Goal: Task Accomplishment & Management: Complete application form

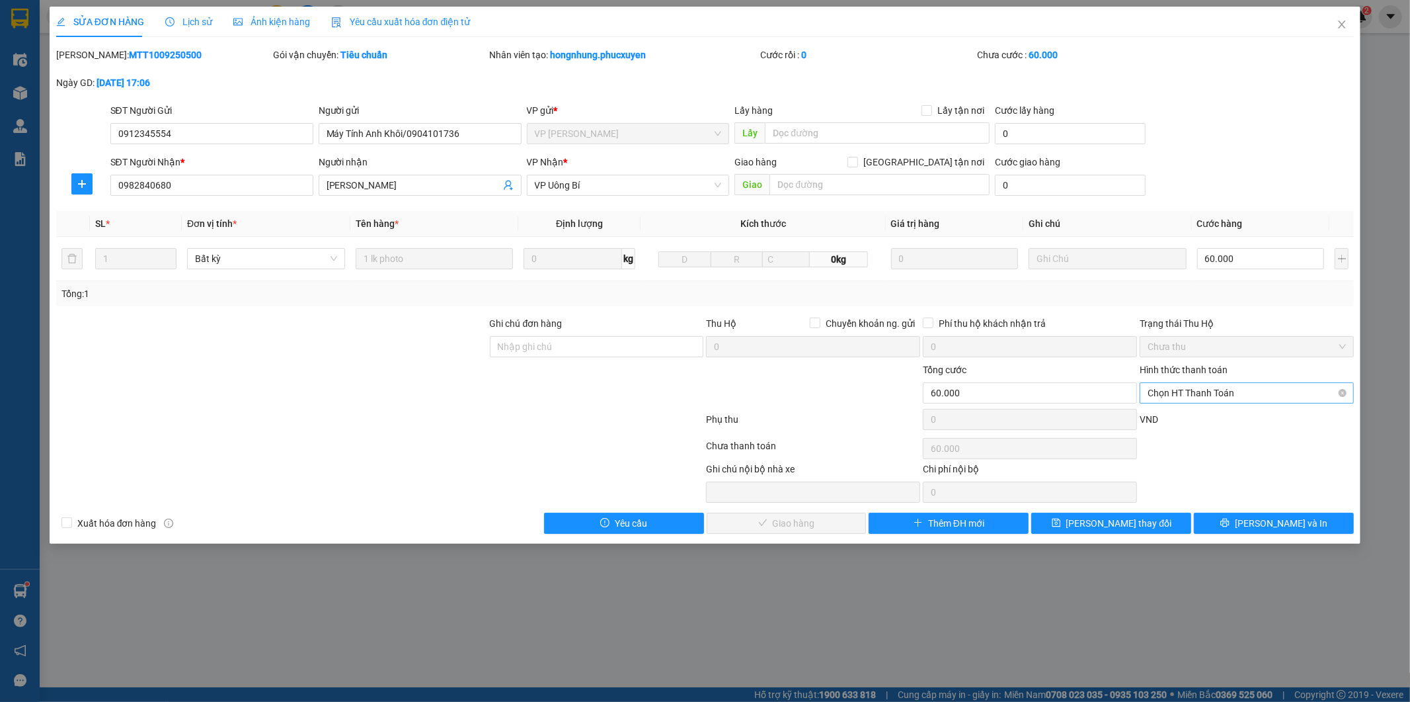
click at [1254, 392] on span "Chọn HT Thanh Toán" at bounding box center [1247, 393] width 198 height 20
click at [1171, 414] on div "Tại văn phòng" at bounding box center [1248, 419] width 198 height 15
type input "0"
click at [821, 530] on span "[PERSON_NAME] và Giao hàng" at bounding box center [795, 523] width 127 height 15
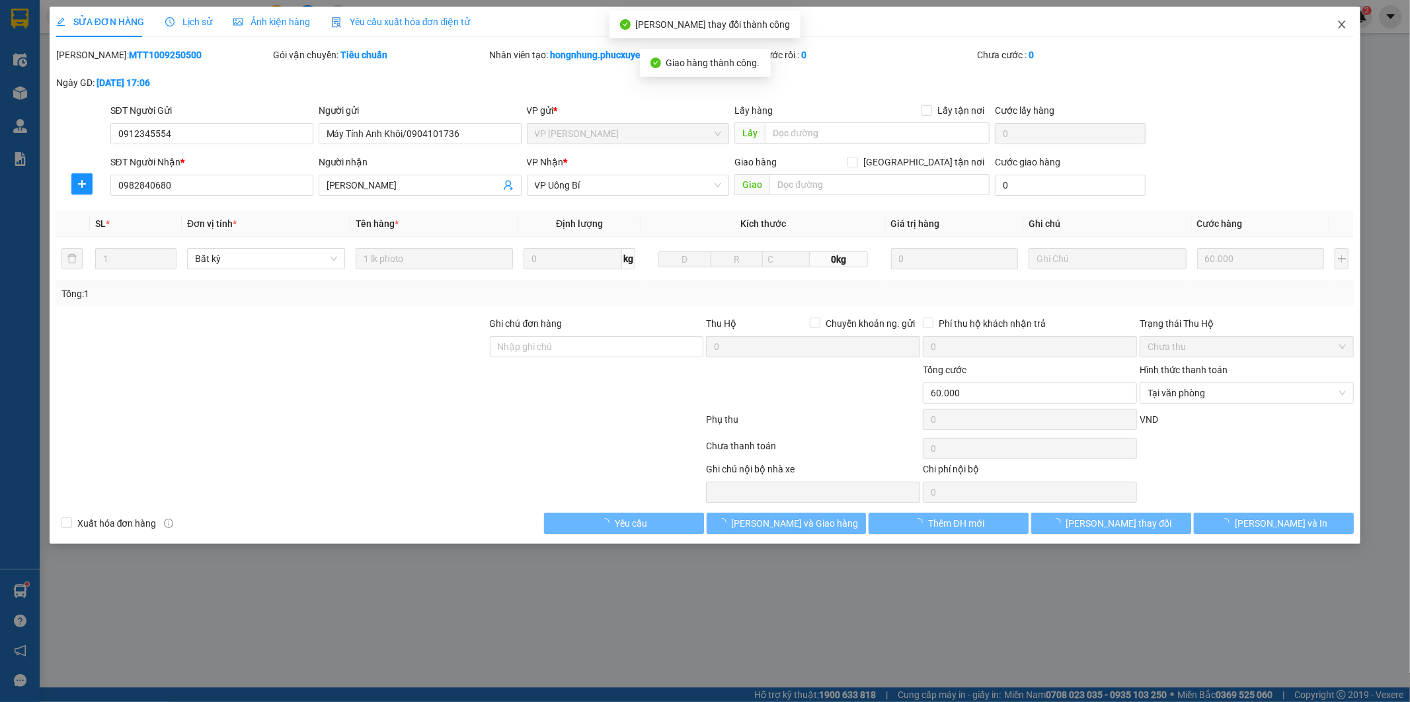
click at [1340, 22] on icon "close" at bounding box center [1342, 24] width 7 height 8
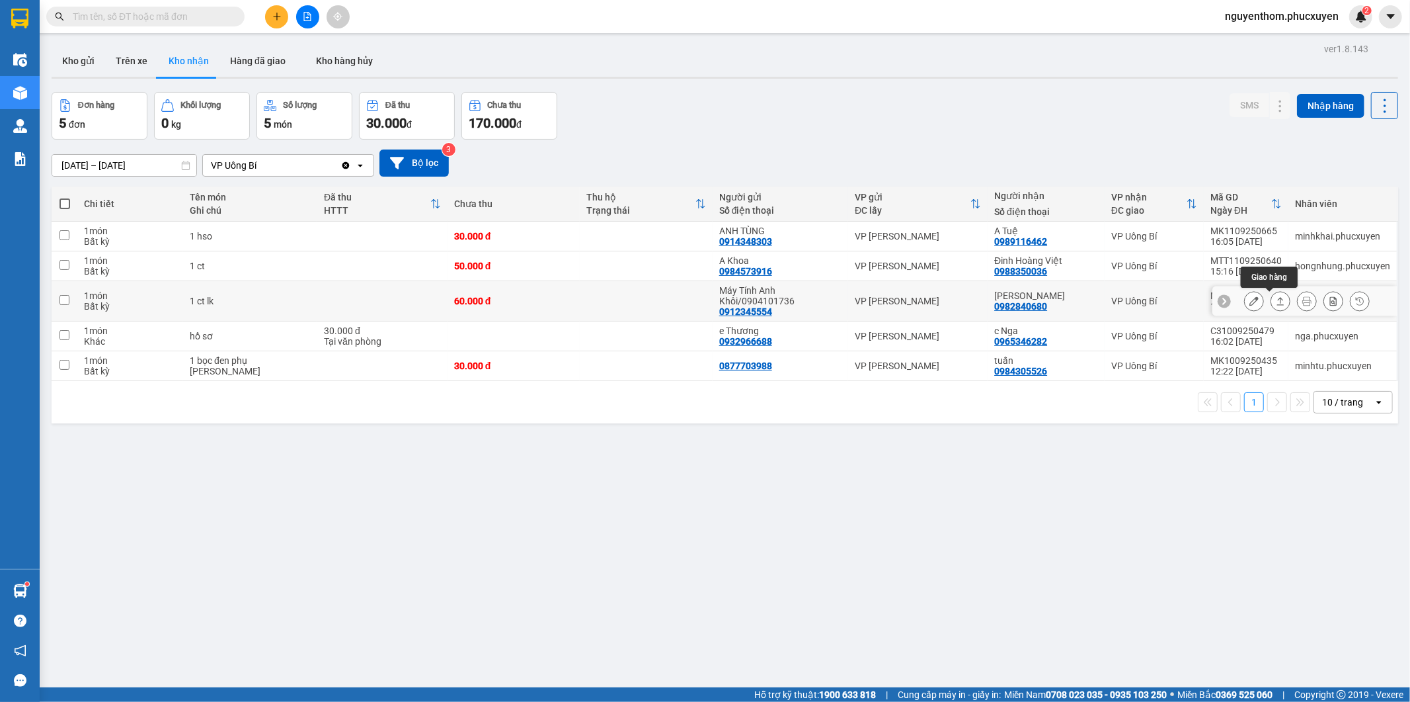
click at [1278, 303] on icon at bounding box center [1281, 301] width 7 height 8
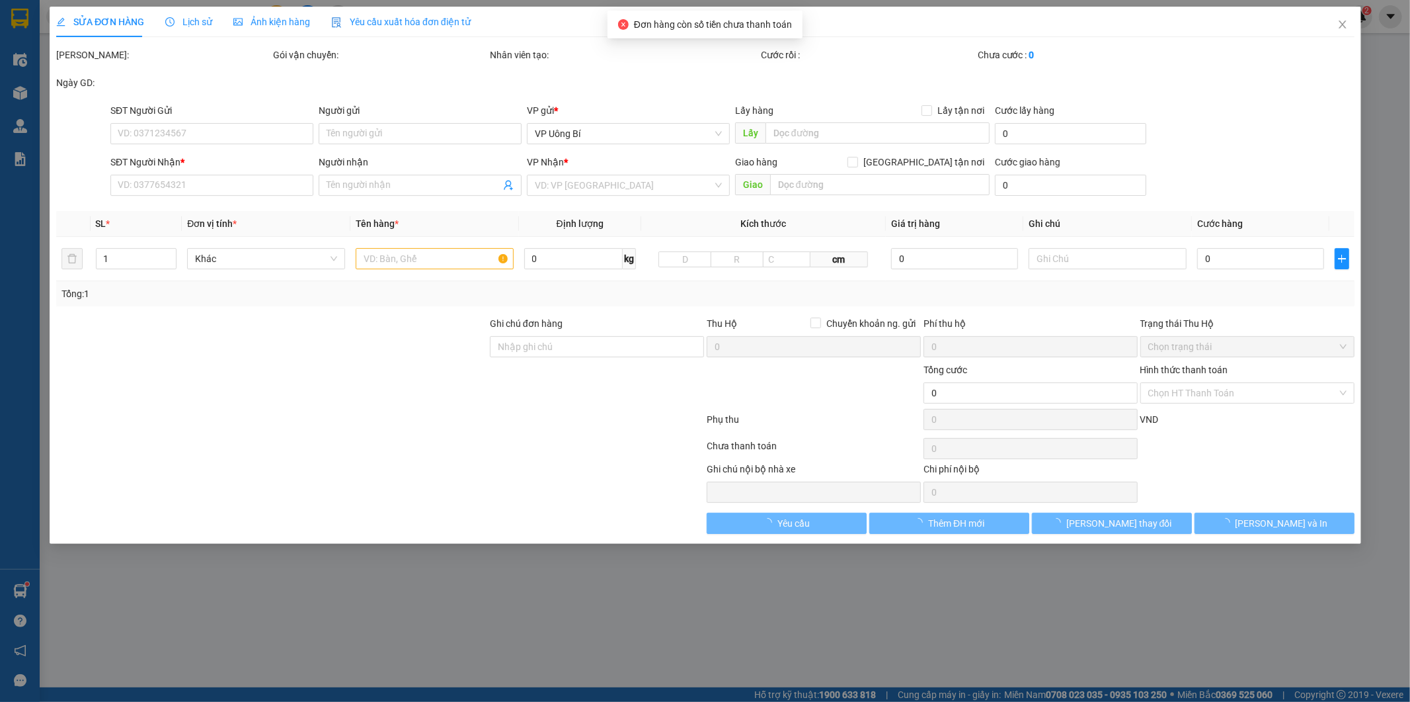
type input "0912345554"
type input "Máy Tính Anh Khôi/0904101736"
type input "0982840680"
type input "[PERSON_NAME]"
type input "60.000"
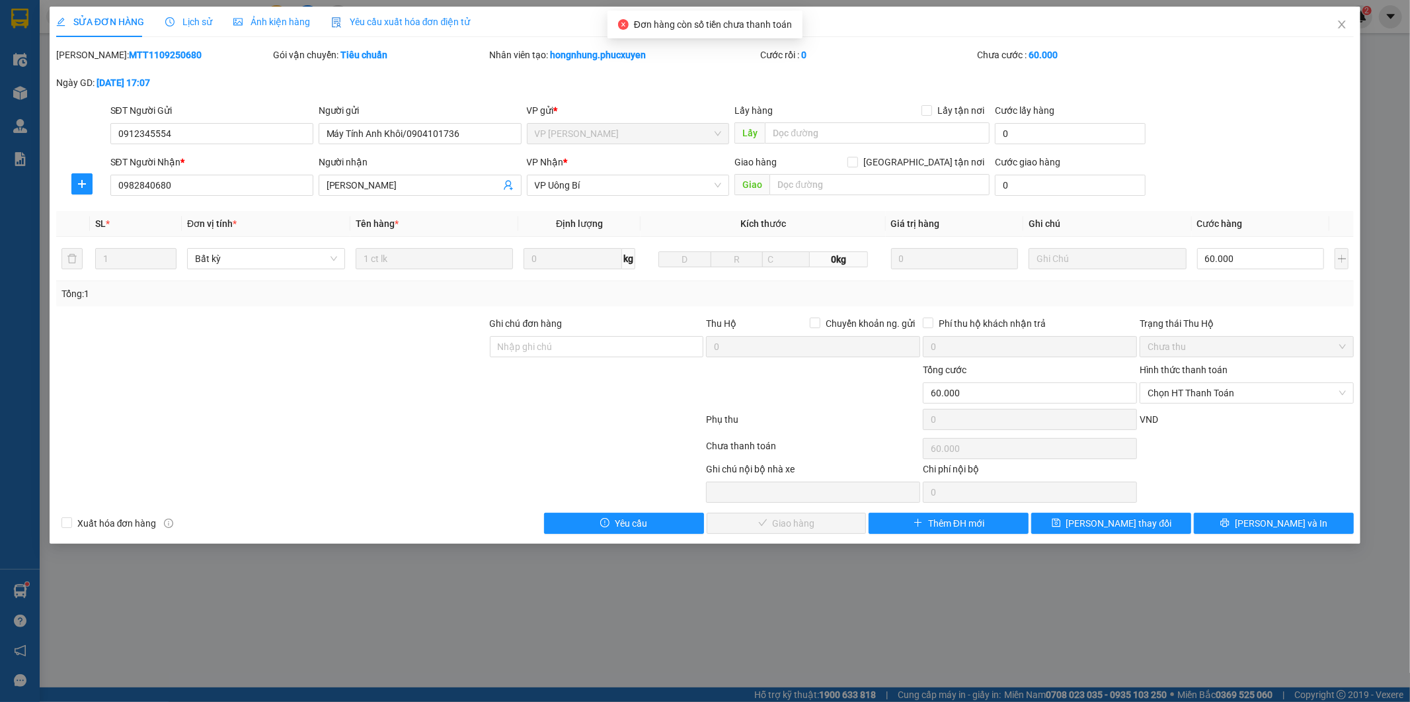
drag, startPoint x: 169, startPoint y: 54, endPoint x: 91, endPoint y: 55, distance: 78.0
click at [91, 55] on div "Mã ĐH: MTT1109250680" at bounding box center [163, 55] width 214 height 15
copy b "MTT1109250680"
click at [1234, 386] on span "Chọn HT Thanh Toán" at bounding box center [1247, 393] width 198 height 20
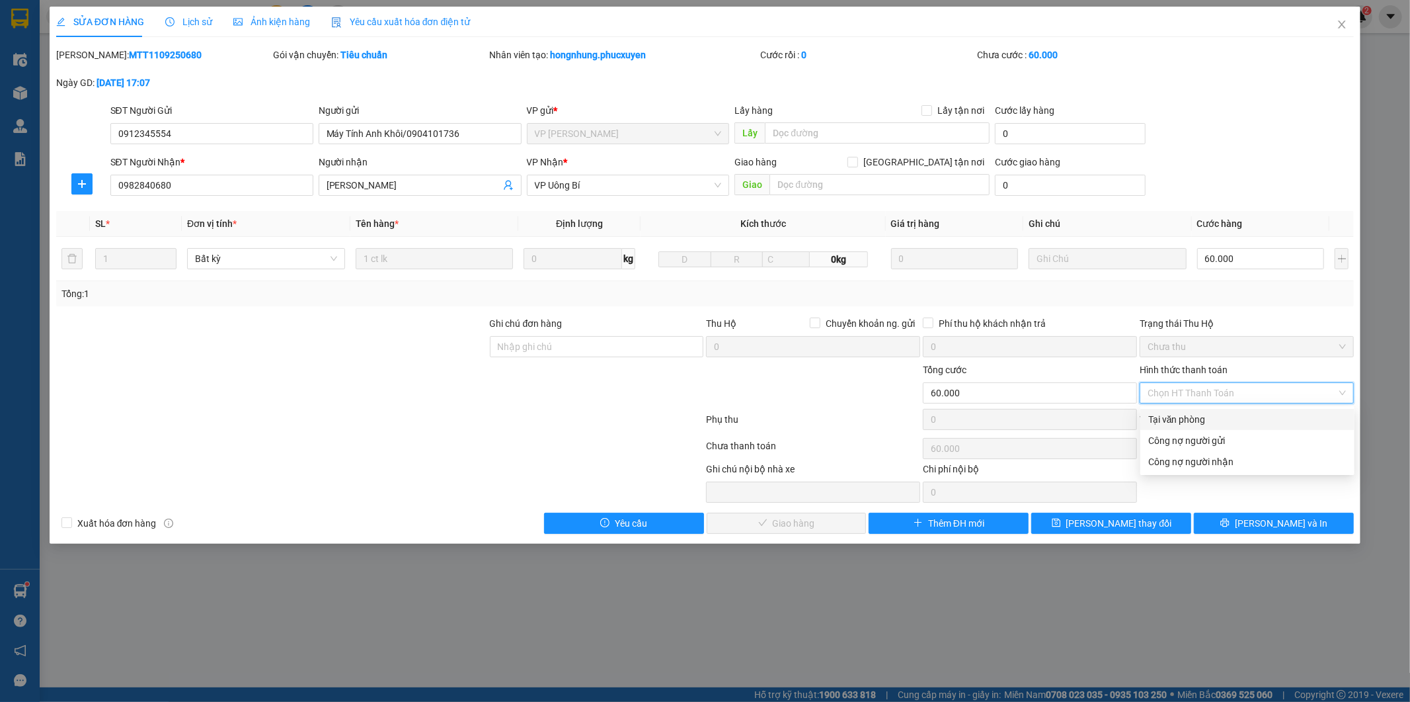
click at [1200, 413] on div "Tại văn phòng" at bounding box center [1248, 419] width 198 height 15
type input "0"
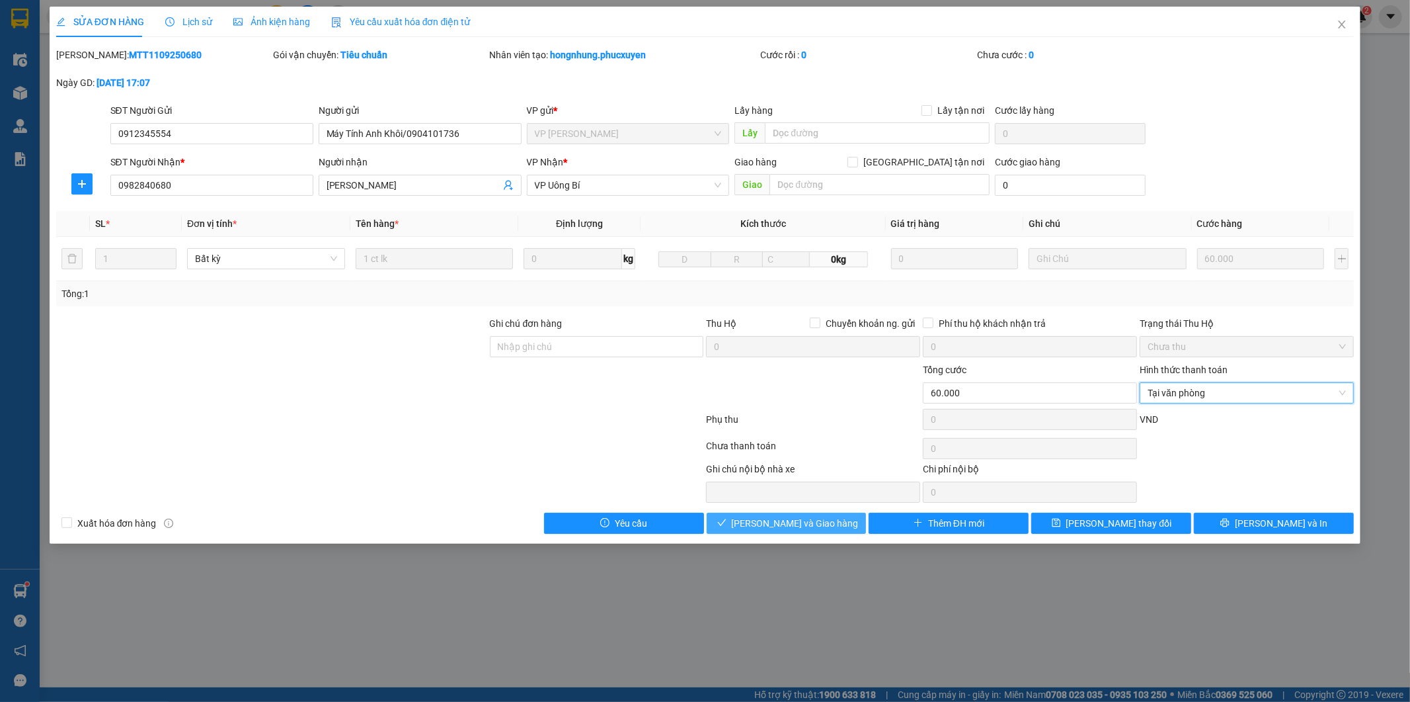
click at [819, 523] on span "[PERSON_NAME] và Giao hàng" at bounding box center [795, 523] width 127 height 15
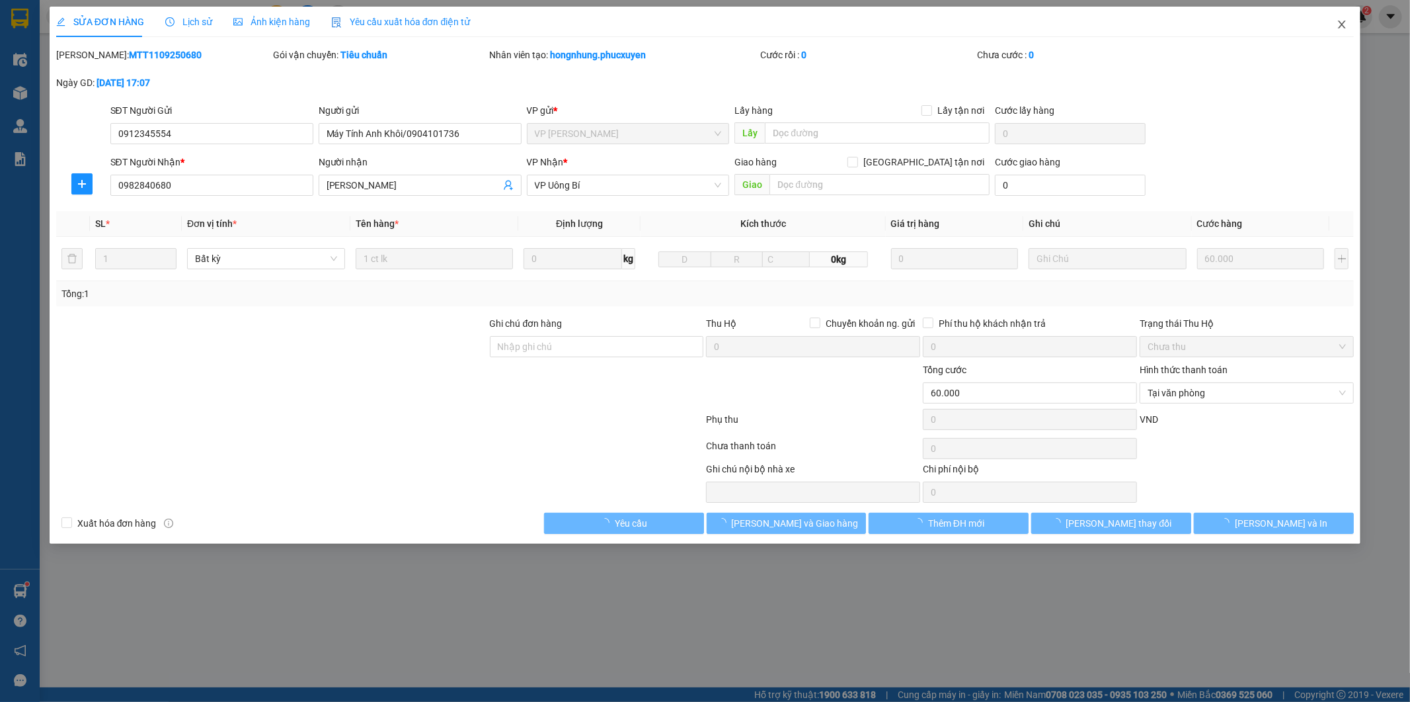
click at [1341, 22] on icon "close" at bounding box center [1342, 24] width 11 height 11
click at [1340, 23] on span "nguyenthom.phucxuyen" at bounding box center [1282, 16] width 135 height 17
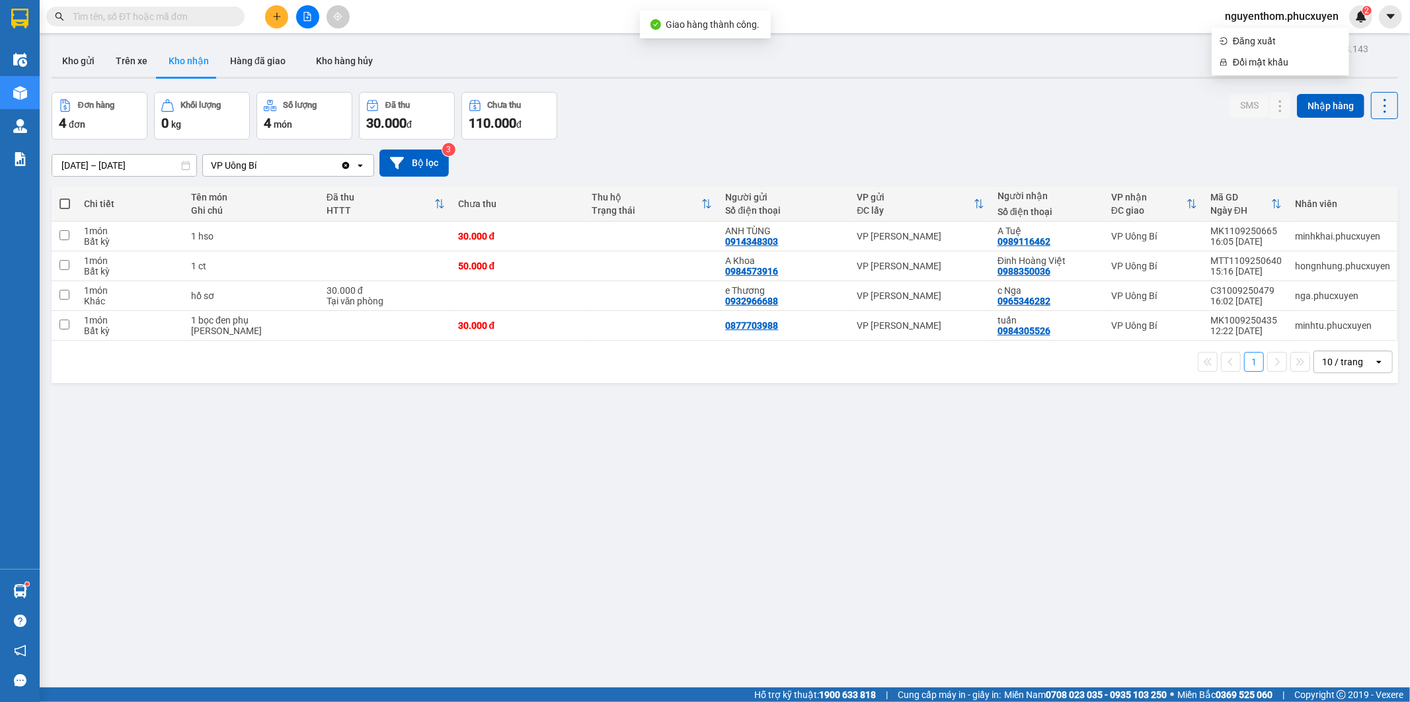
click at [275, 14] on icon "plus" at bounding box center [276, 16] width 9 height 9
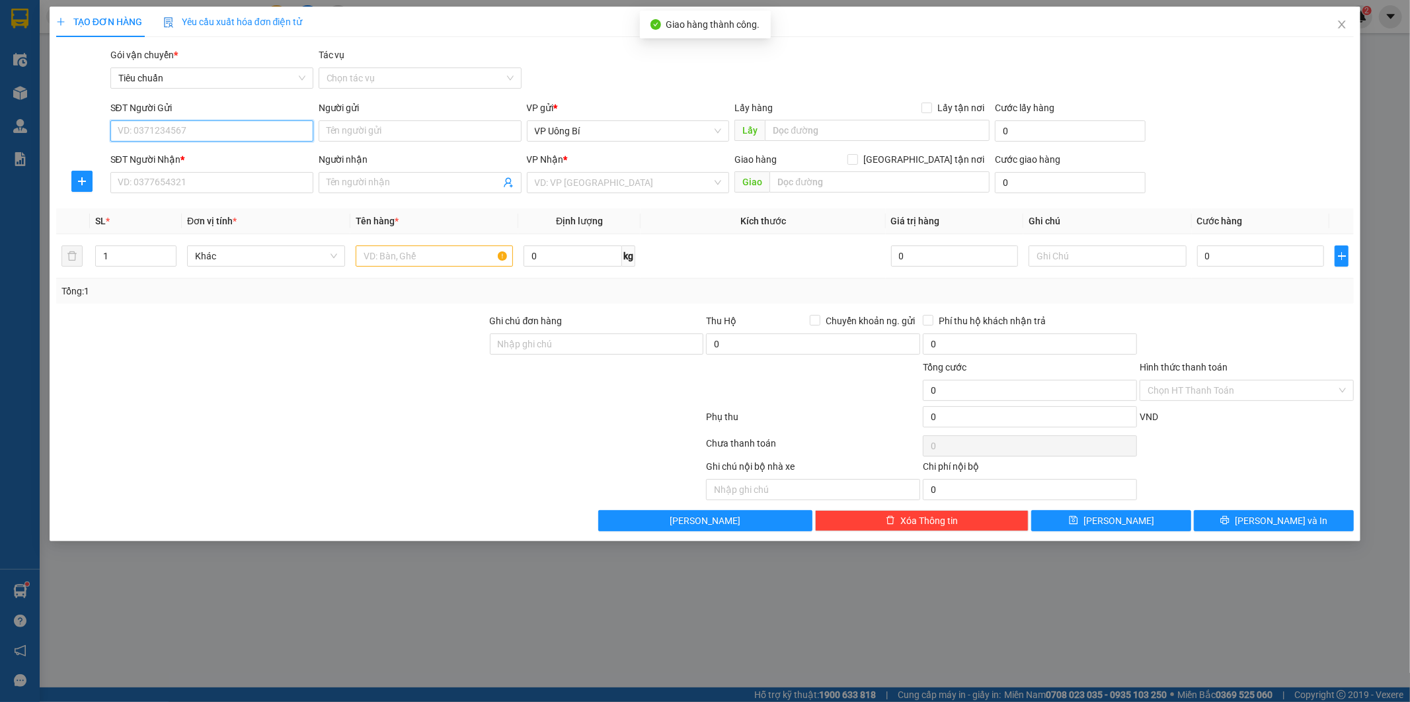
click at [287, 131] on input "SĐT Người Gửi" at bounding box center [211, 130] width 203 height 21
click at [190, 154] on div "0386383216 - Trà" at bounding box center [211, 157] width 187 height 15
type input "0386383216"
type input "Trà"
type input "ub"
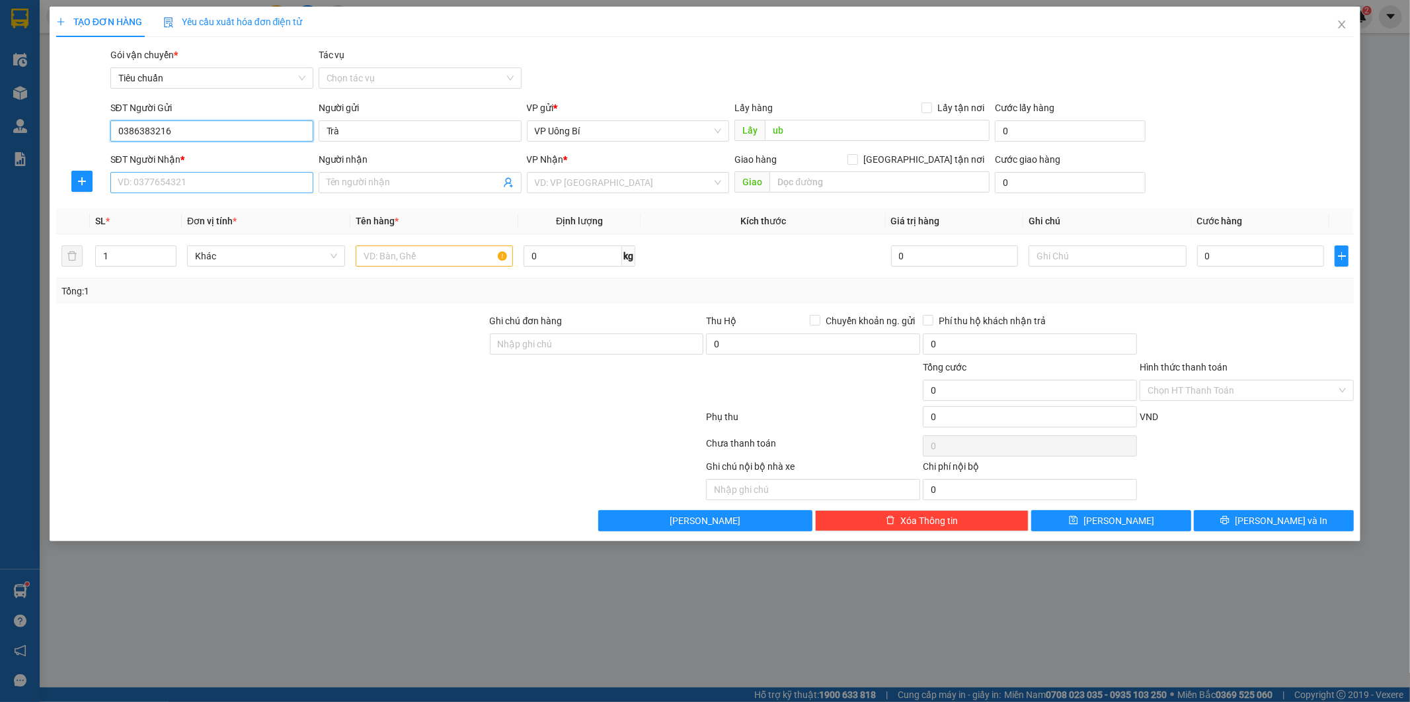
type input "0386383216"
click at [207, 181] on input "SĐT Người Nhận *" at bounding box center [211, 182] width 203 height 21
click at [201, 228] on div "0912615997 - [GEOGRAPHIC_DATA]" at bounding box center [211, 230] width 187 height 15
type input "0912615997"
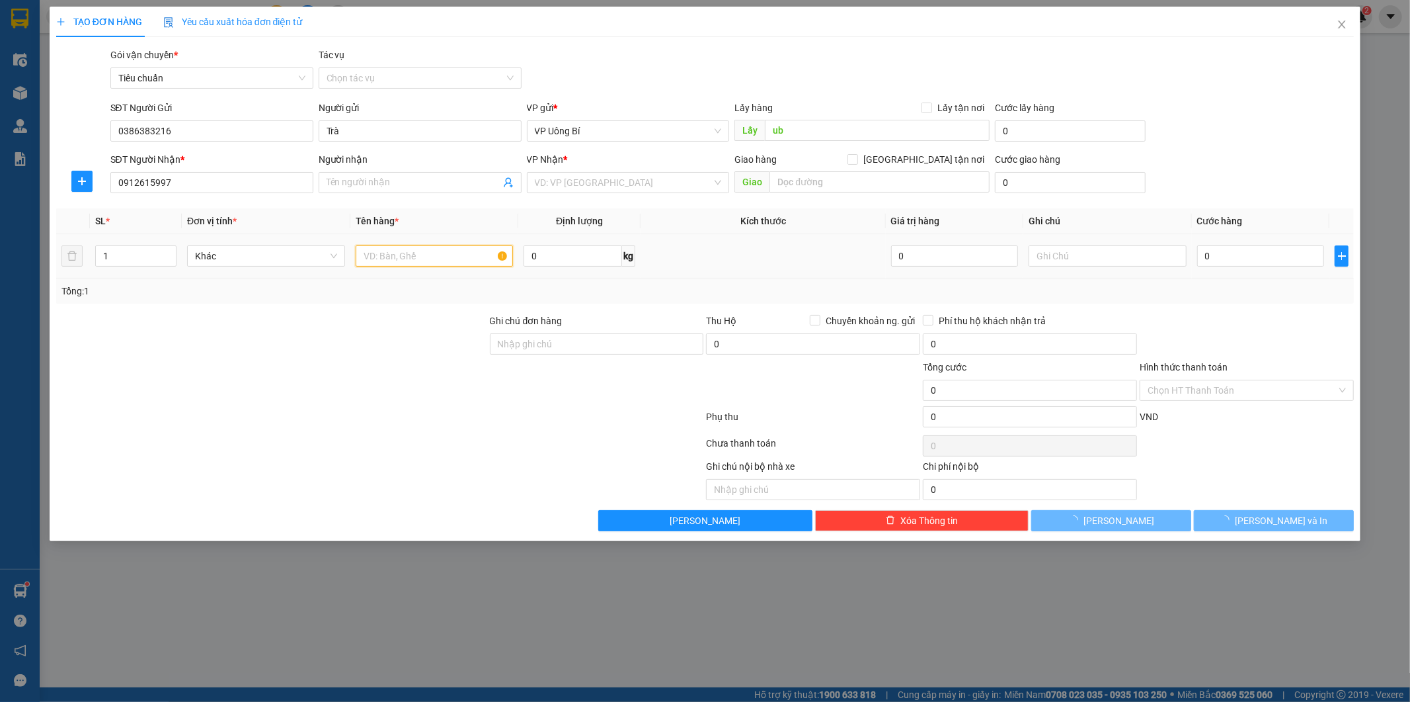
click at [437, 255] on input "text" at bounding box center [435, 255] width 158 height 21
type input "Green Lab"
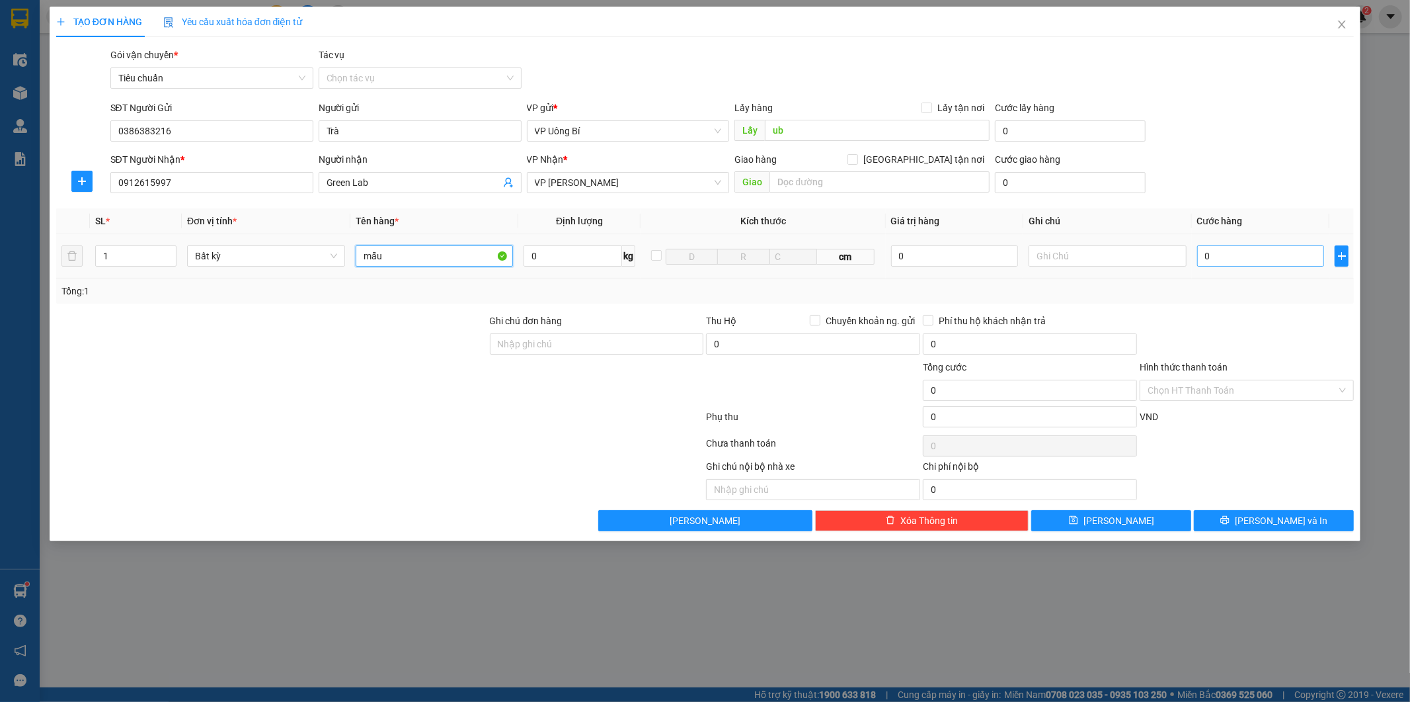
type input "mẫu"
click at [1240, 255] on input "0" at bounding box center [1261, 255] width 127 height 21
type input "3"
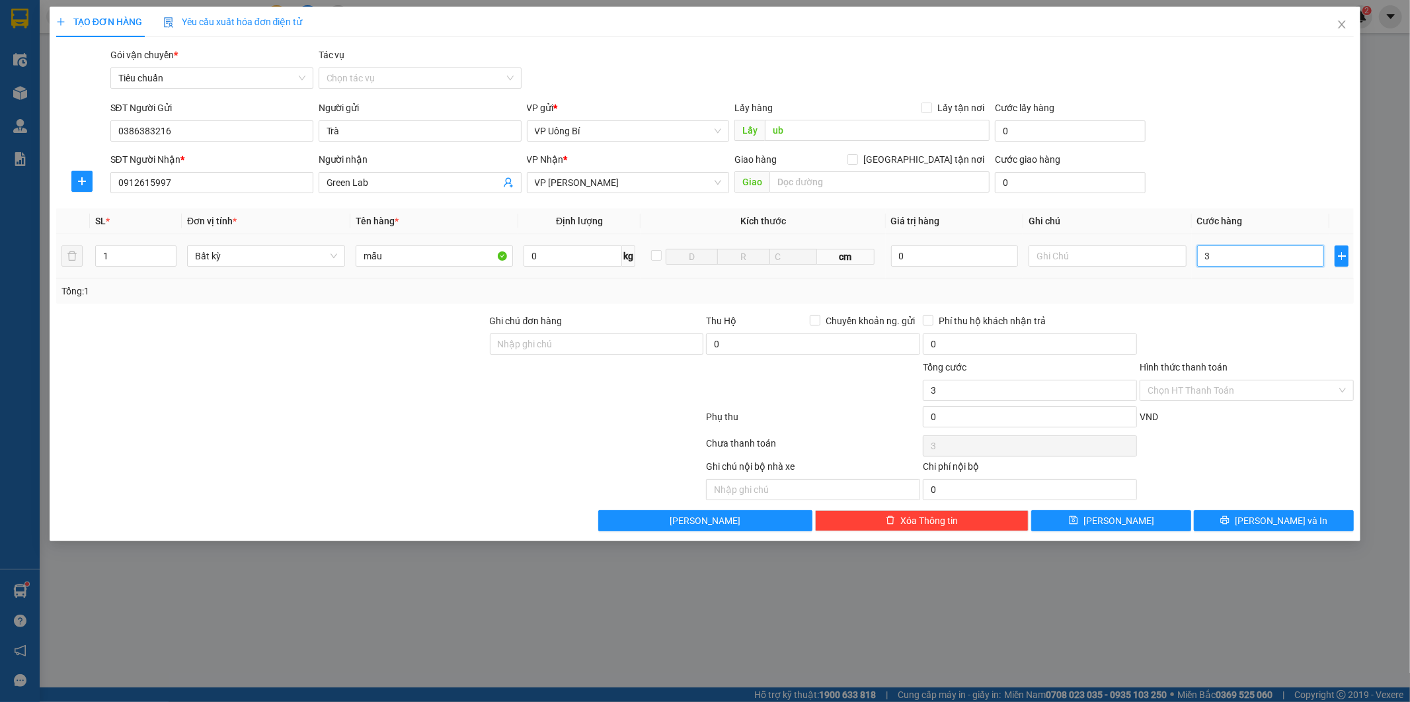
type input "30"
type input "30.000"
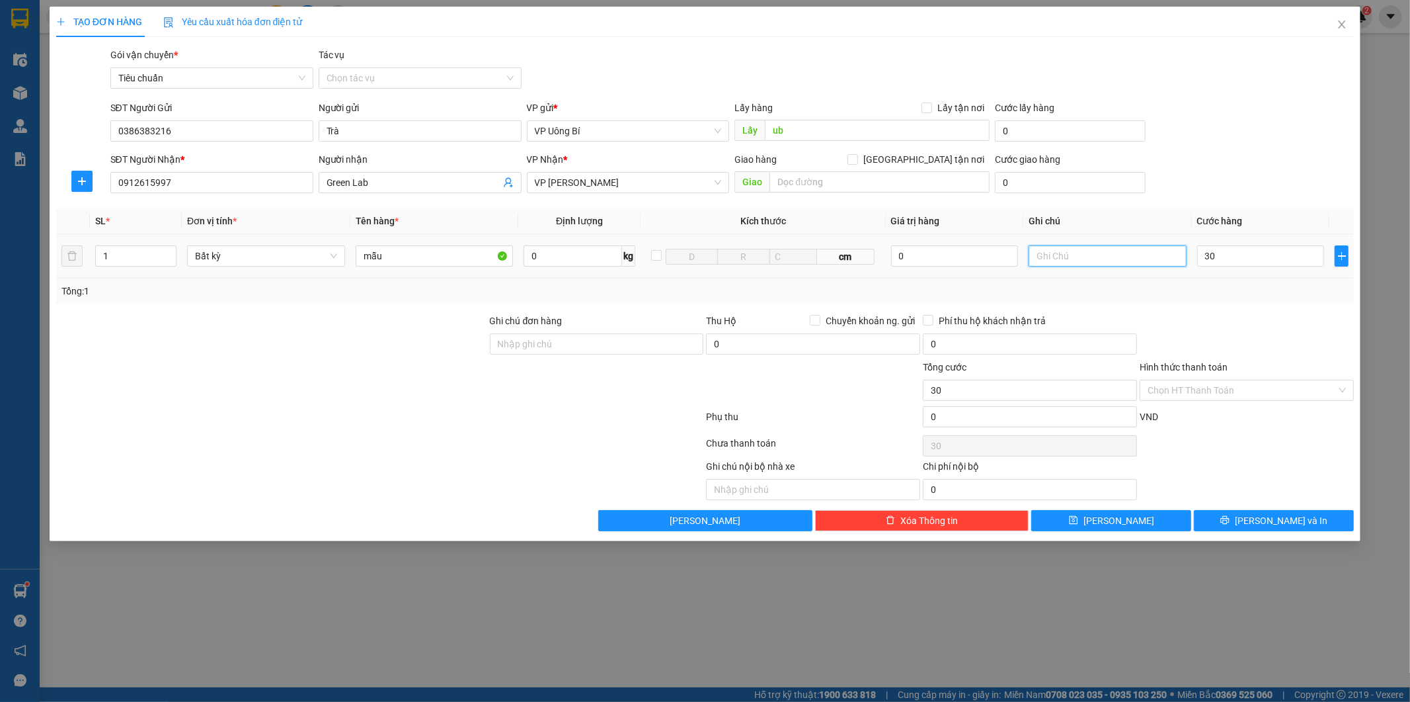
type input "30.000"
click at [1122, 261] on input "text" at bounding box center [1108, 255] width 158 height 21
click at [1090, 257] on input "hàng chwuea phiếu" at bounding box center [1108, 255] width 158 height 21
type input "hàng chưa phiếu"
click at [1121, 518] on span "[PERSON_NAME]" at bounding box center [1119, 520] width 71 height 15
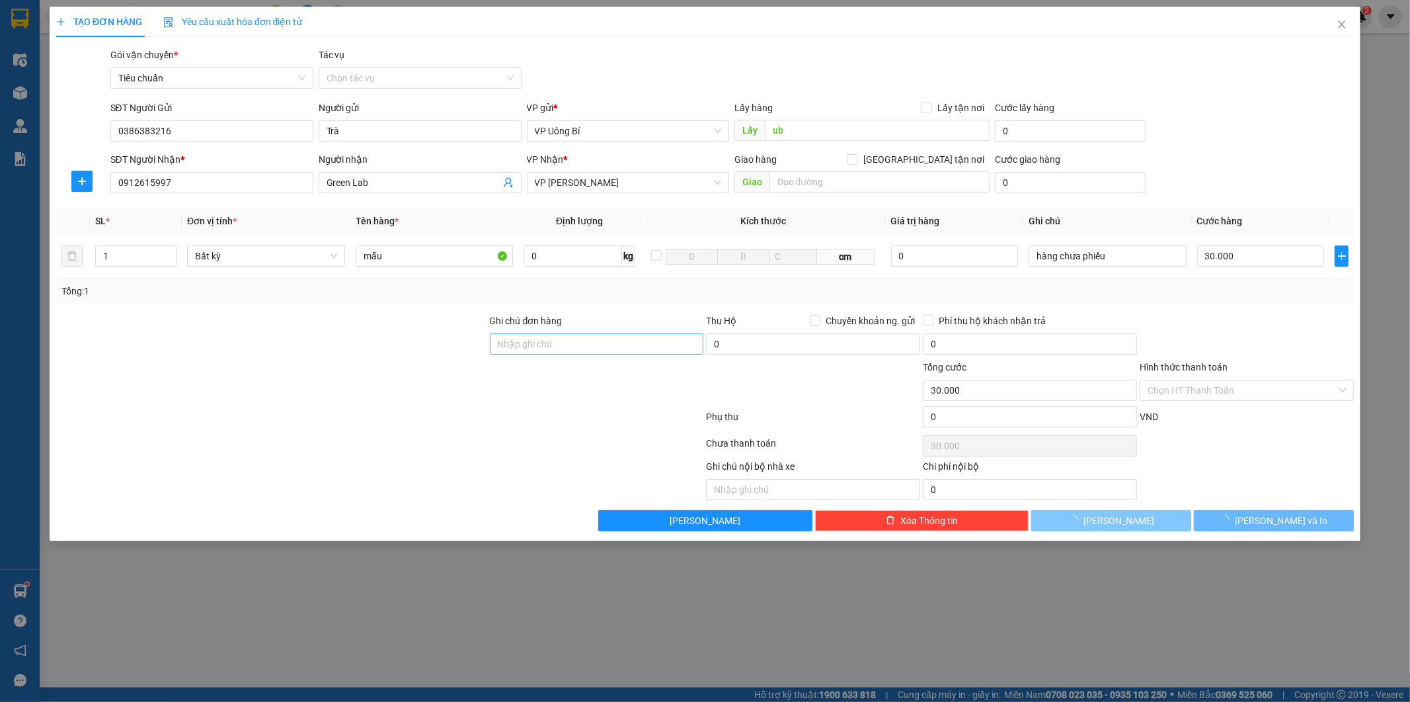
type input "0"
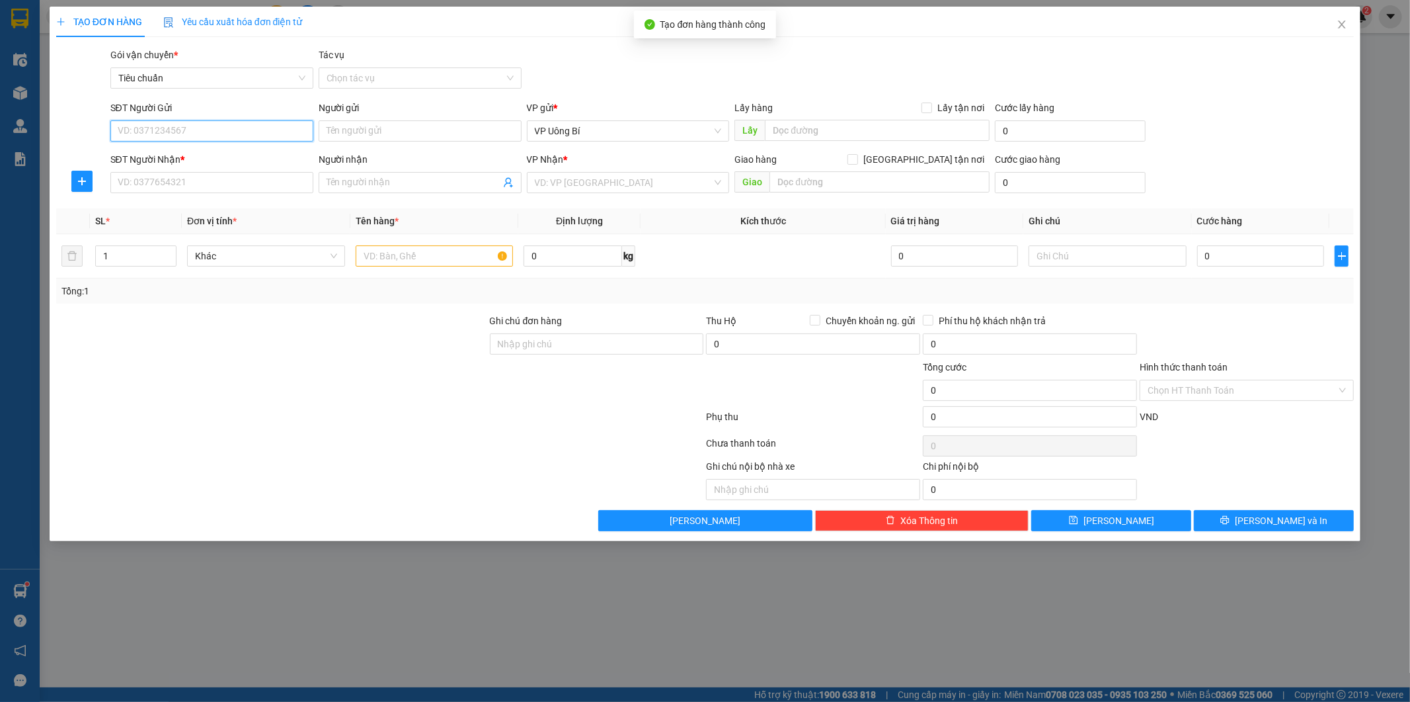
click at [225, 130] on input "SĐT Người Gửi" at bounding box center [211, 130] width 203 height 21
paste input "0978.804.089"
click at [156, 129] on input "0978.804.089" at bounding box center [211, 130] width 203 height 21
type input "097.804089"
click at [260, 141] on input "SĐT Người Gửi" at bounding box center [211, 130] width 203 height 21
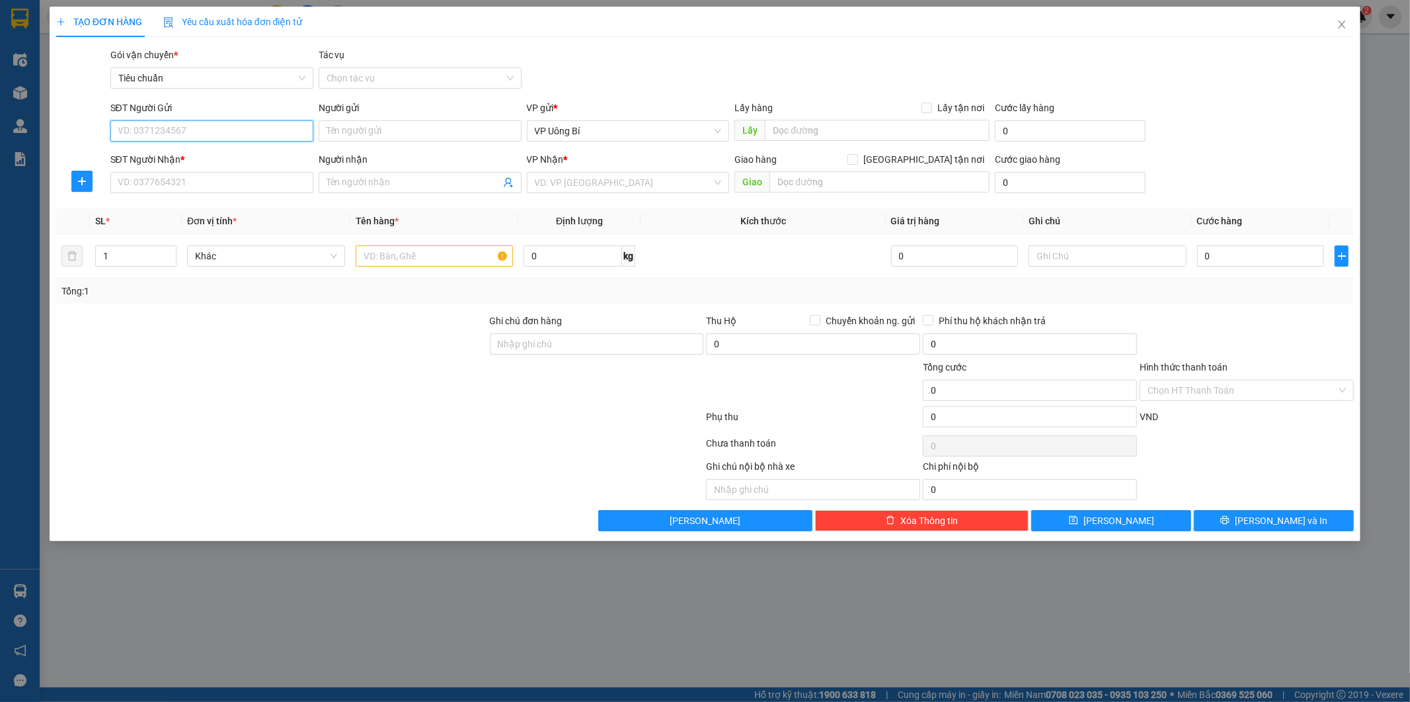
click at [259, 126] on input "SĐT Người Gửi" at bounding box center [211, 130] width 203 height 21
paste input "0978.804.089"
click at [156, 131] on input "0978.804.089" at bounding box center [211, 130] width 203 height 21
click at [140, 130] on input "0978.804089" at bounding box center [211, 130] width 203 height 21
type input "0978804089"
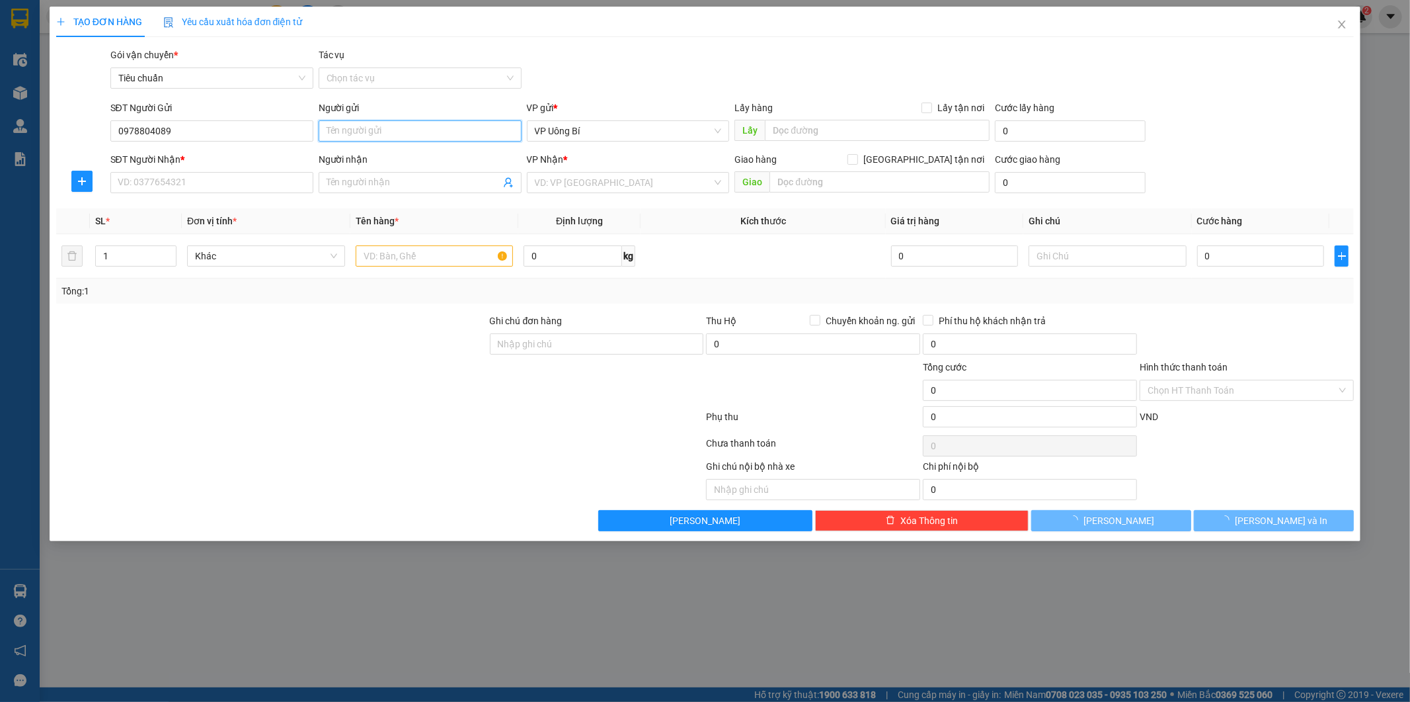
click at [407, 135] on input "Người gửi" at bounding box center [420, 130] width 203 height 21
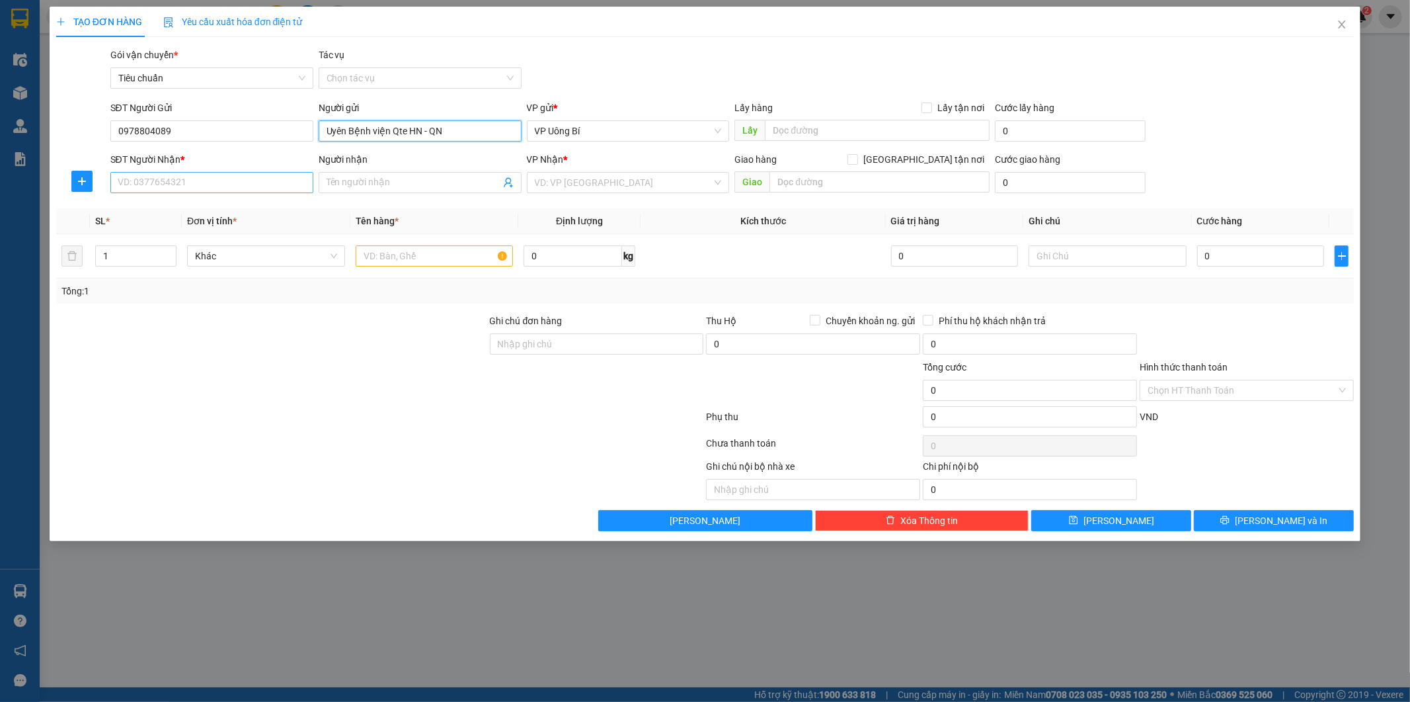
type input "Uyên Bệnh viện Qte HN - QN"
click at [259, 179] on input "SĐT Người Nhận *" at bounding box center [211, 182] width 203 height 21
click at [188, 208] on div "0902268575 - geneviet" at bounding box center [211, 209] width 187 height 15
type input "0902268575"
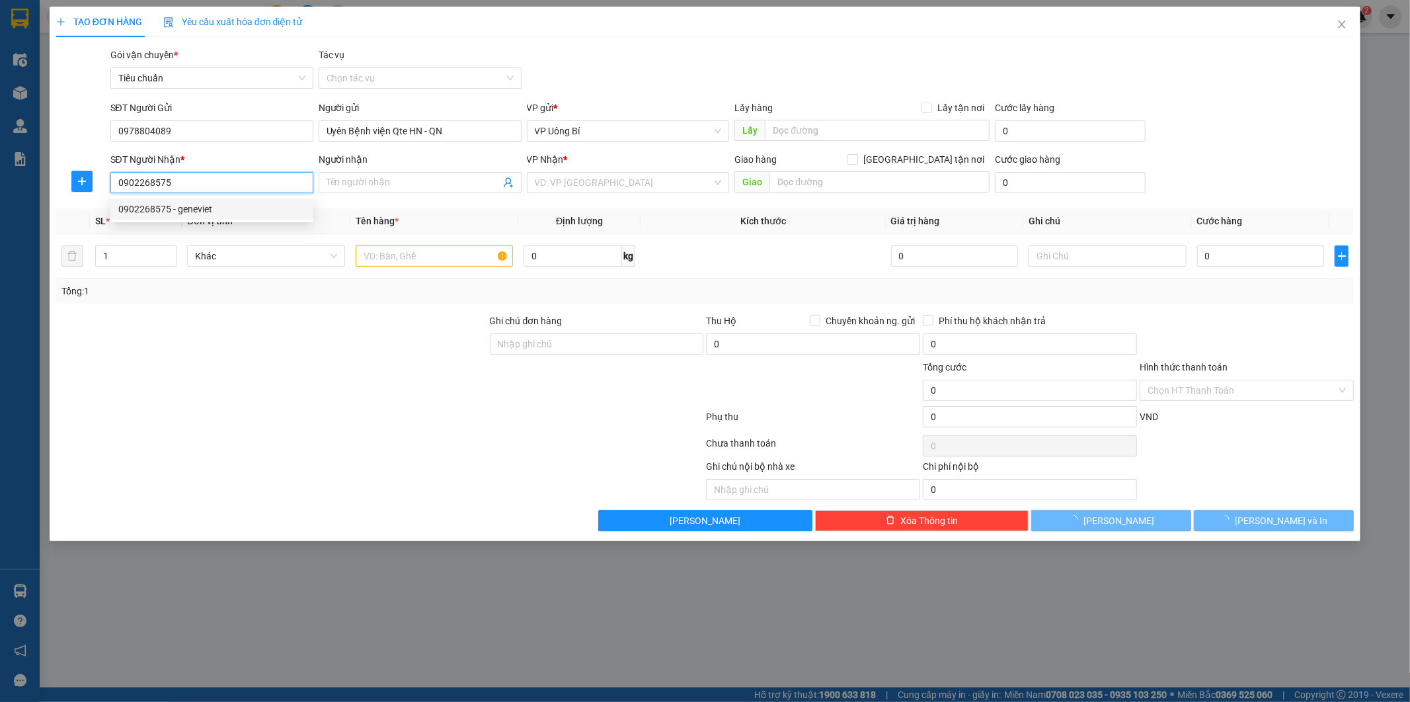
type input "geneviet"
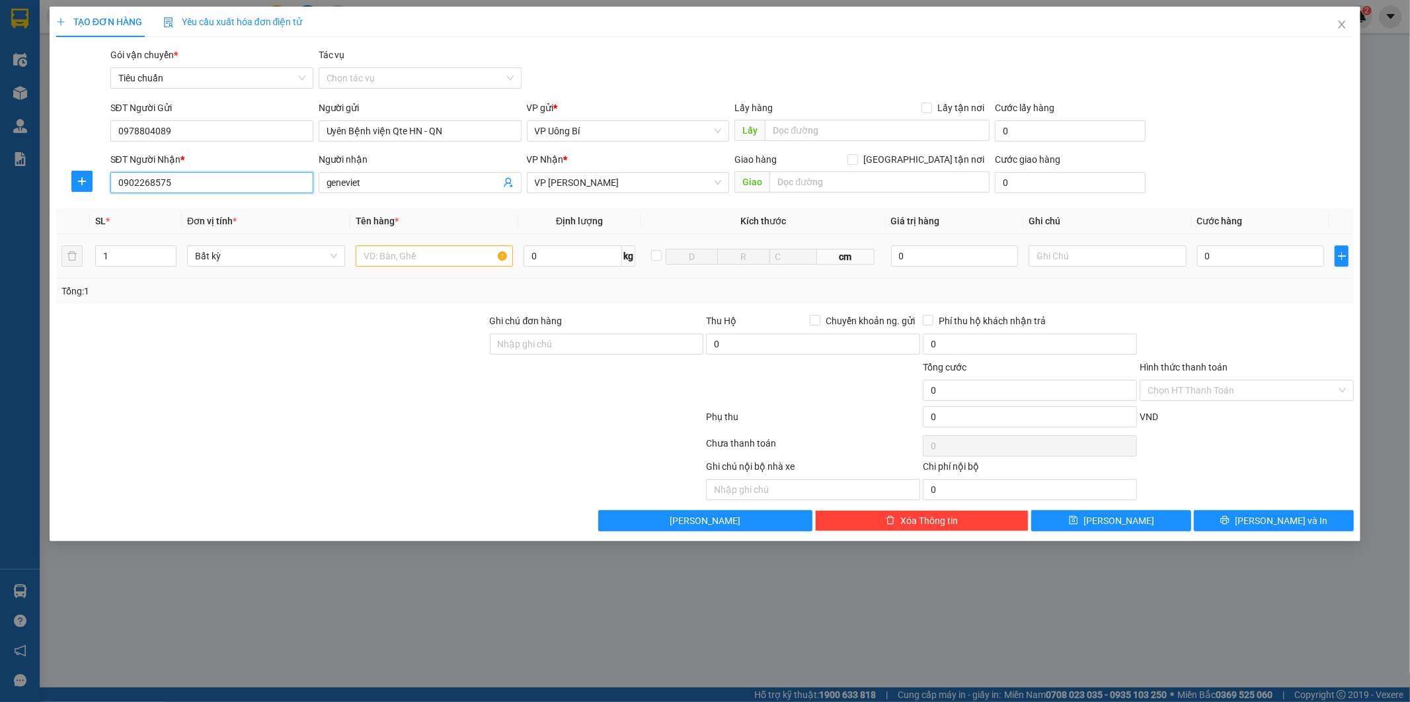
type input "0902268575"
click at [438, 257] on input "text" at bounding box center [435, 255] width 158 height 21
type input "mẫu xn"
click at [1287, 253] on input "0" at bounding box center [1261, 255] width 127 height 21
type input "3"
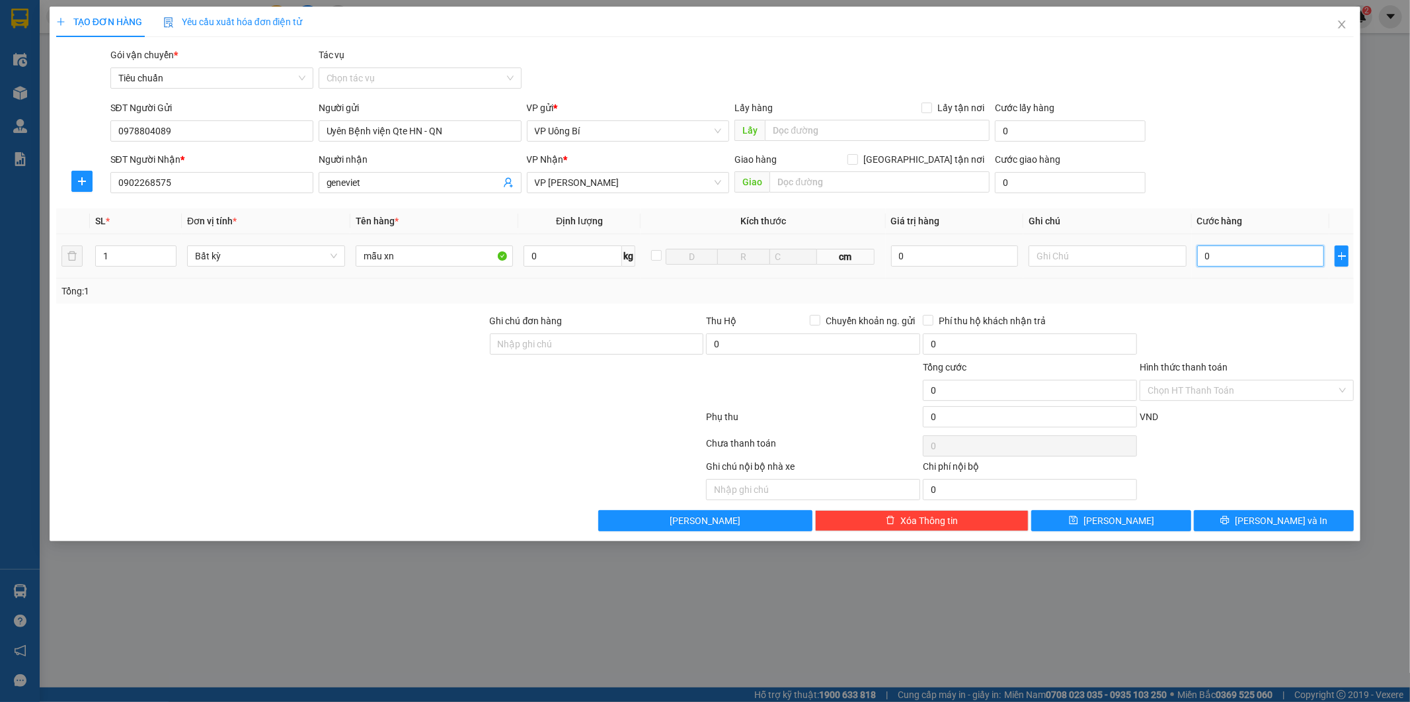
type input "3"
type input "30"
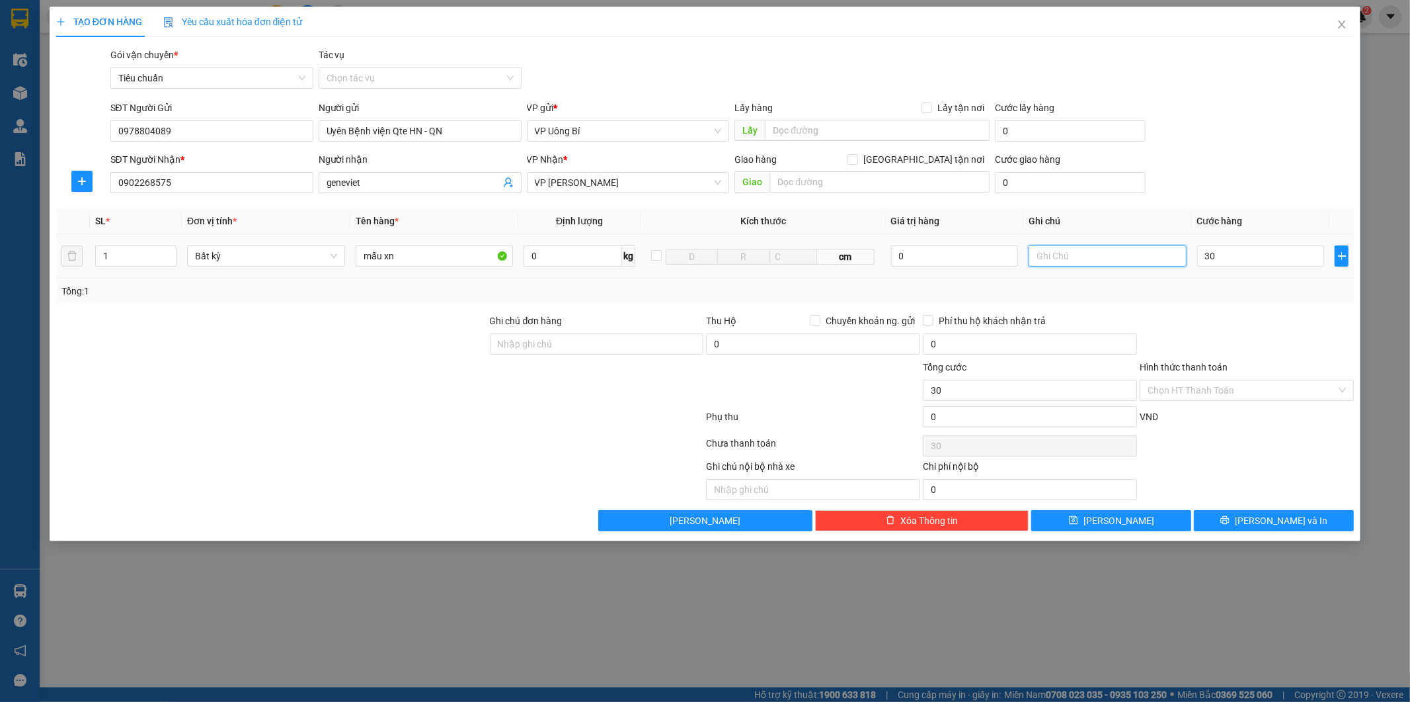
type input "30.000"
click at [1153, 255] on input "text" at bounding box center [1108, 255] width 158 height 21
type input "hàng chưa phiếu"
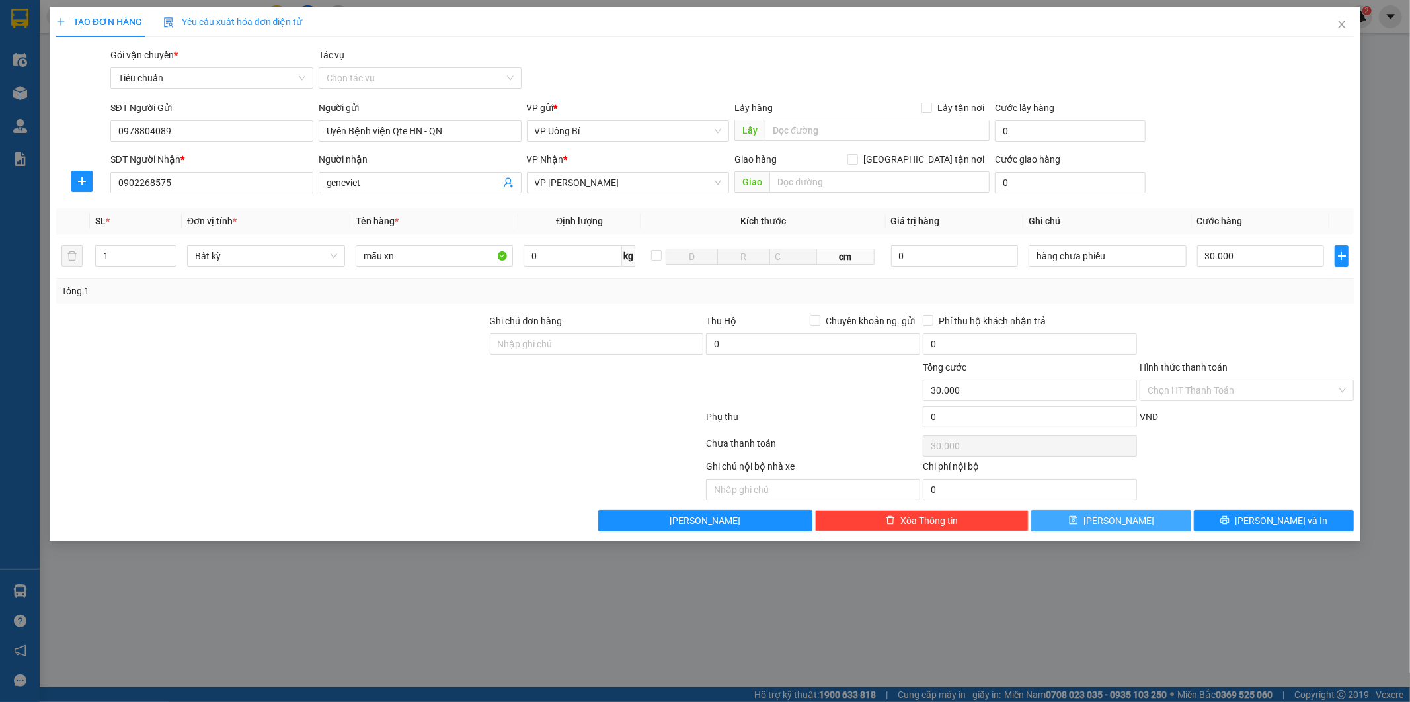
click at [1131, 519] on button "[PERSON_NAME]" at bounding box center [1112, 520] width 160 height 21
type input "0"
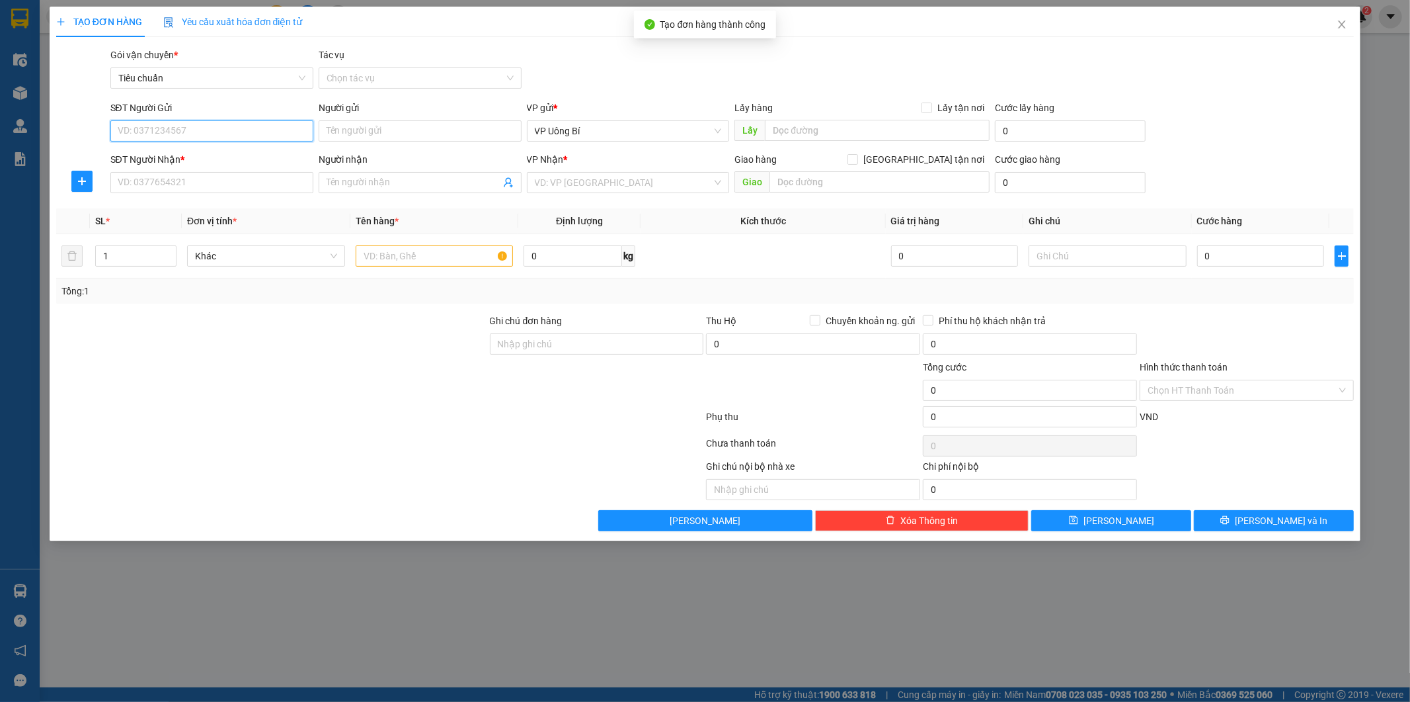
click at [252, 127] on input "SĐT Người Gửi" at bounding box center [211, 130] width 203 height 21
click at [227, 196] on div "0852339666 - NK Việt Úc" at bounding box center [211, 199] width 187 height 15
type input "0852339666"
type input "NK Việt Úc"
type input "0852339666"
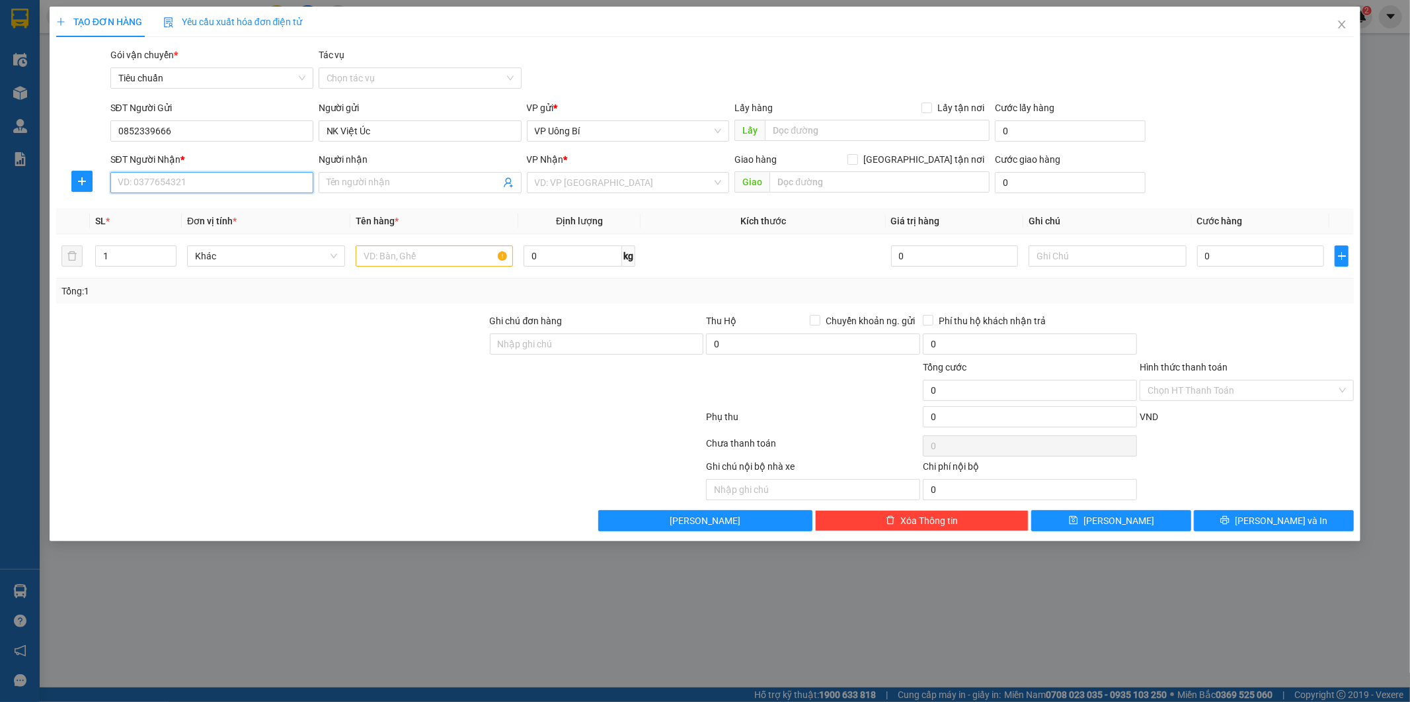
click at [238, 183] on input "SĐT Người Nhận *" at bounding box center [211, 182] width 203 height 21
click at [247, 183] on input "SĐT Người Nhận *" at bounding box center [211, 182] width 203 height 21
click at [229, 182] on input "SĐT Người Nhận *" at bounding box center [211, 182] width 203 height 21
drag, startPoint x: 257, startPoint y: 303, endPoint x: 255, endPoint y: 288, distance: 14.6
click at [257, 294] on div "Transit Pickup Surcharge Ids Transit Deliver Surcharge Ids Transit Deliver Surc…" at bounding box center [705, 289] width 1299 height 483
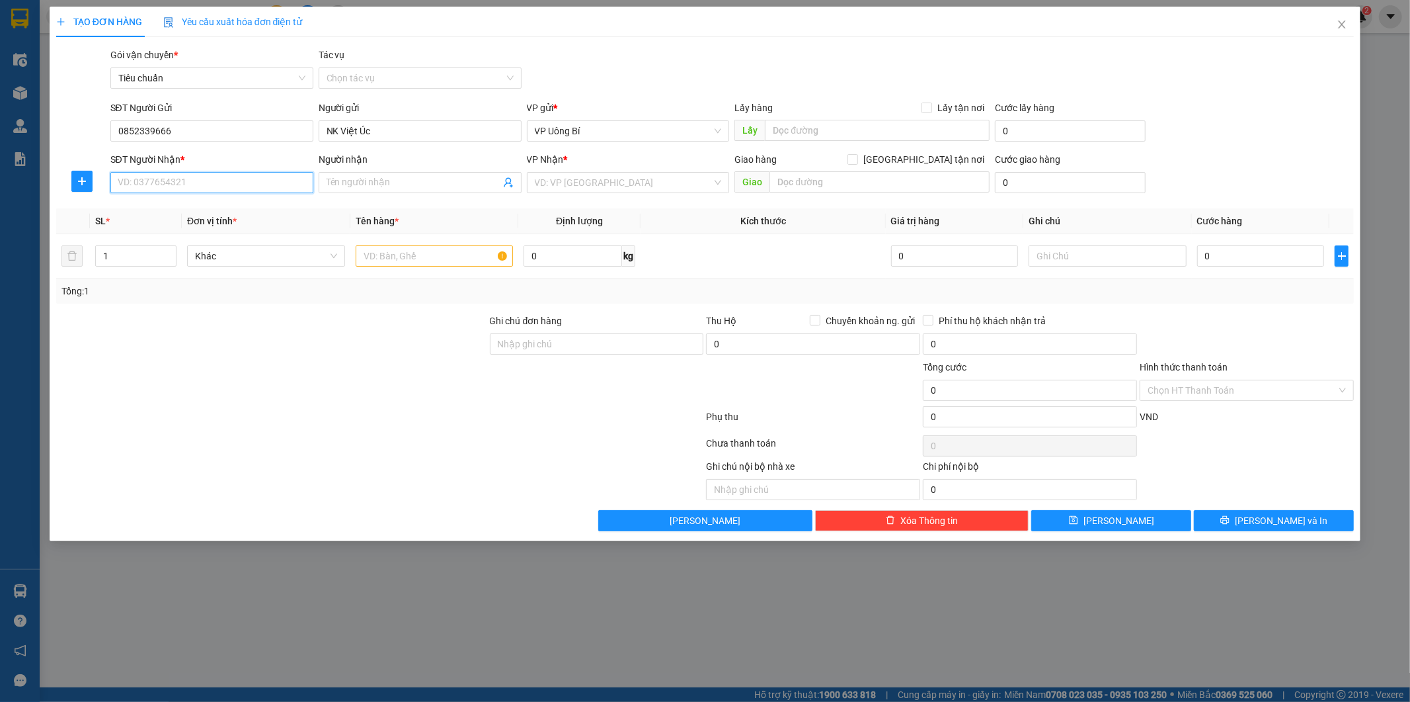
click at [223, 181] on input "SĐT Người Nhận *" at bounding box center [211, 182] width 203 height 21
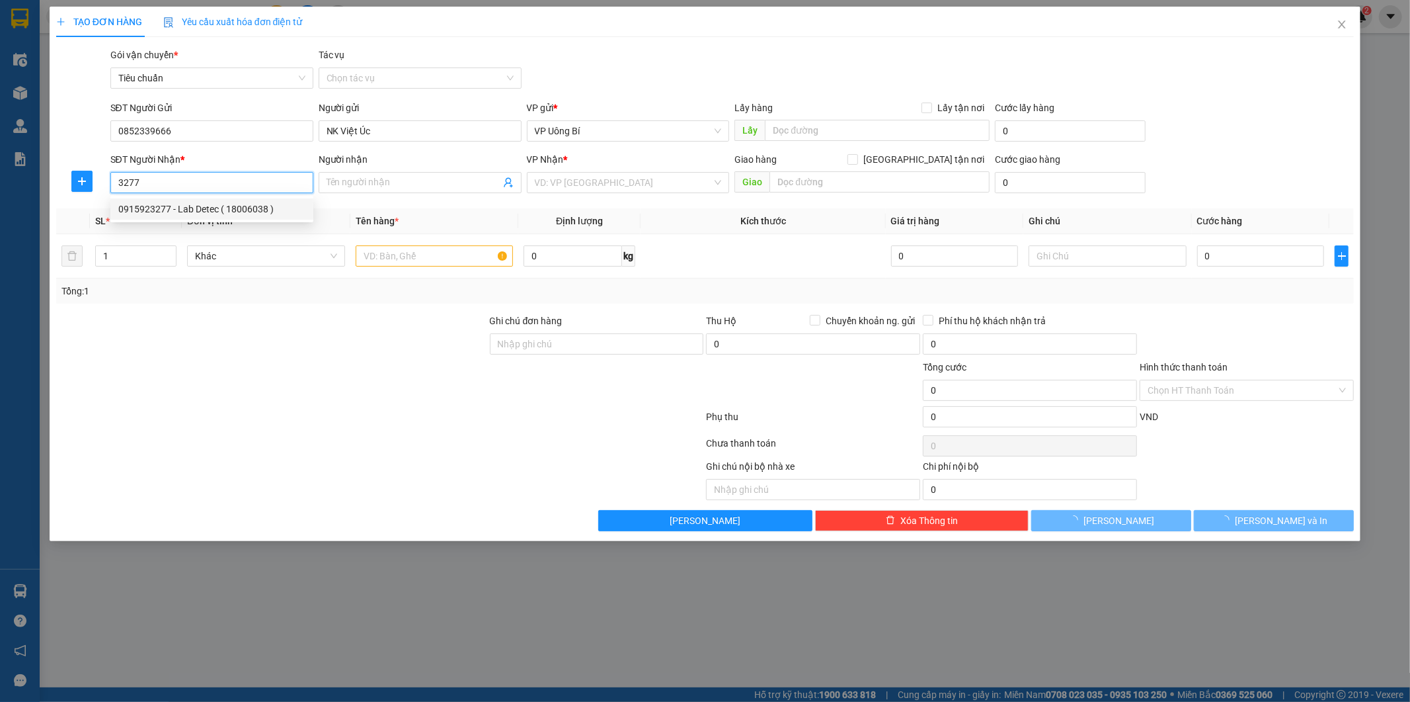
click at [226, 206] on div "0915923277 - Lab Detec ( 18006038 )" at bounding box center [211, 209] width 187 height 15
type input "0915923277"
type input "Lab Detec ( 18006038 )"
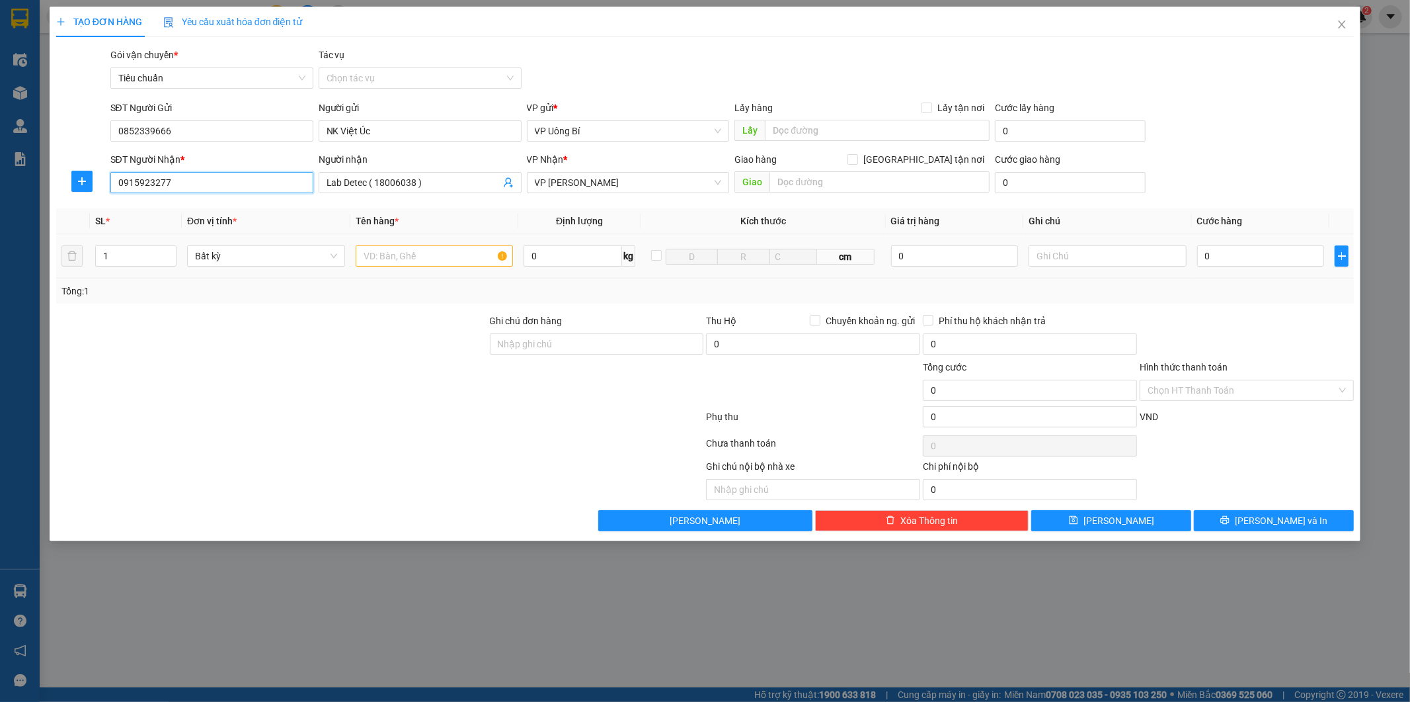
type input "0915923277"
click at [458, 257] on input "text" at bounding box center [435, 255] width 158 height 21
type input "a"
type input "mẫu r"
click at [1301, 254] on input "0" at bounding box center [1261, 255] width 127 height 21
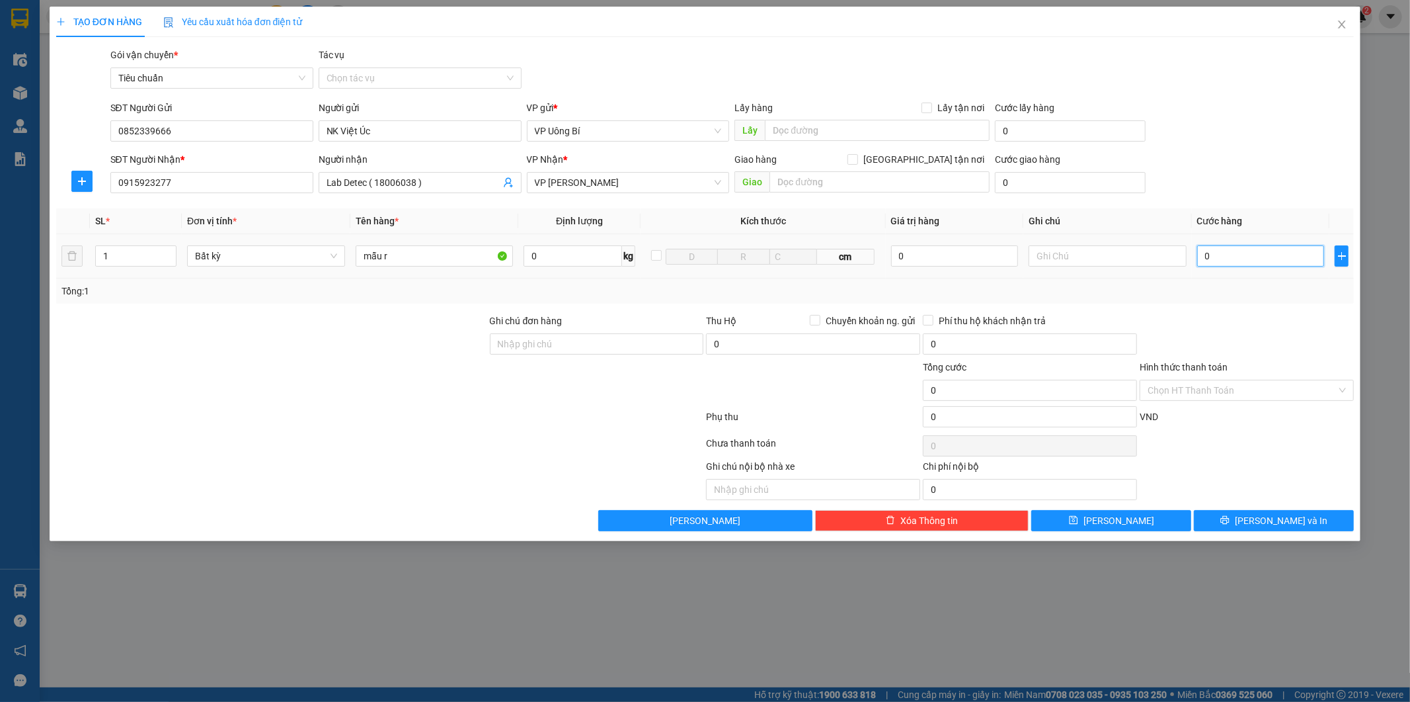
type input "5"
type input "50"
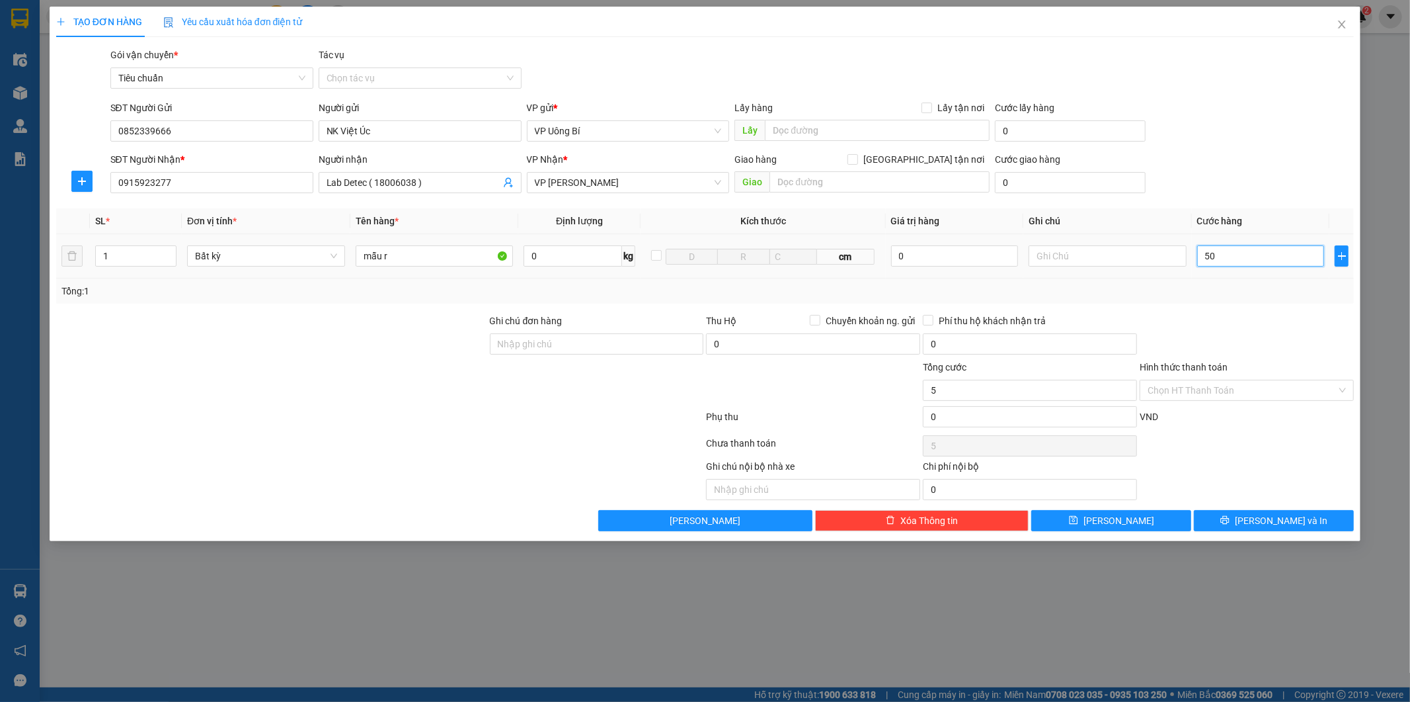
type input "50"
type input "50.000"
click at [1237, 402] on div "Hình thức thanh toán Chọn HT Thanh Toán" at bounding box center [1247, 383] width 214 height 46
click at [1237, 394] on input "Hình thức thanh toán" at bounding box center [1242, 390] width 189 height 20
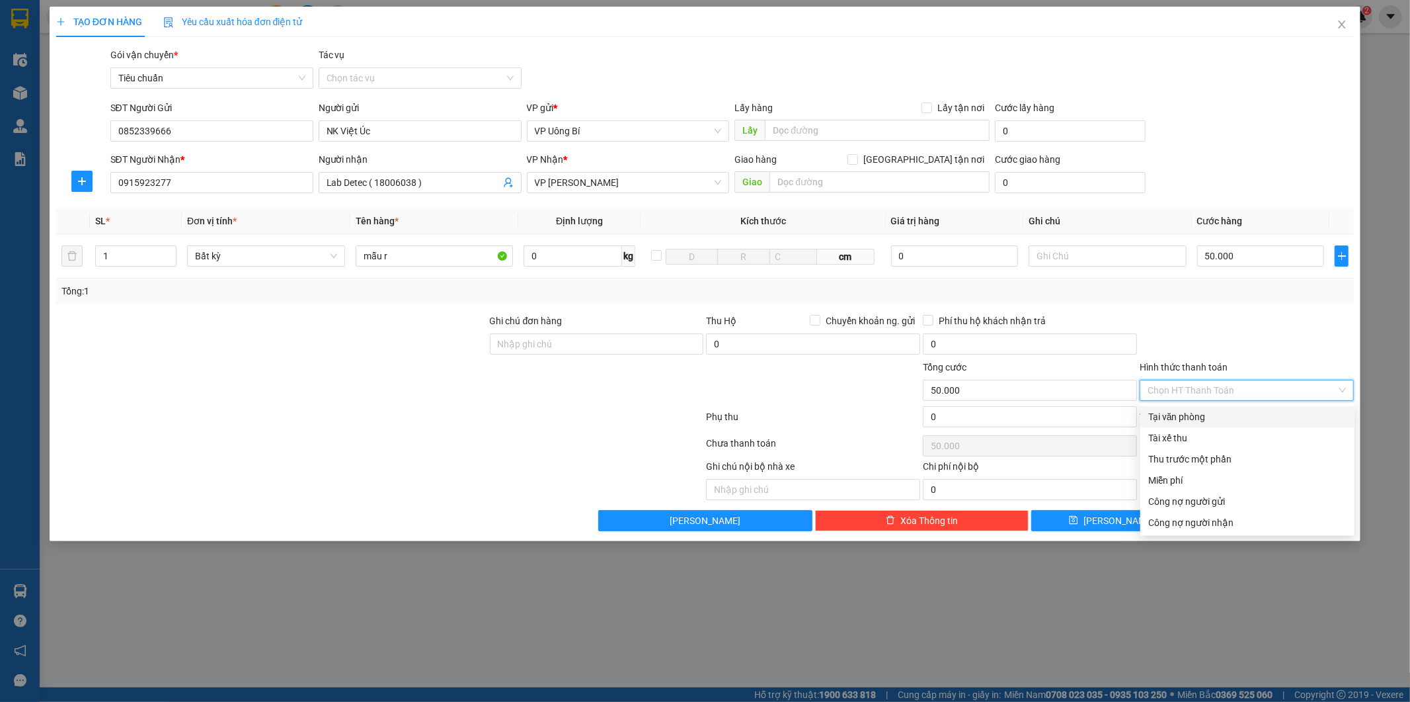
click at [1212, 414] on div "Tại văn phòng" at bounding box center [1248, 416] width 198 height 15
type input "0"
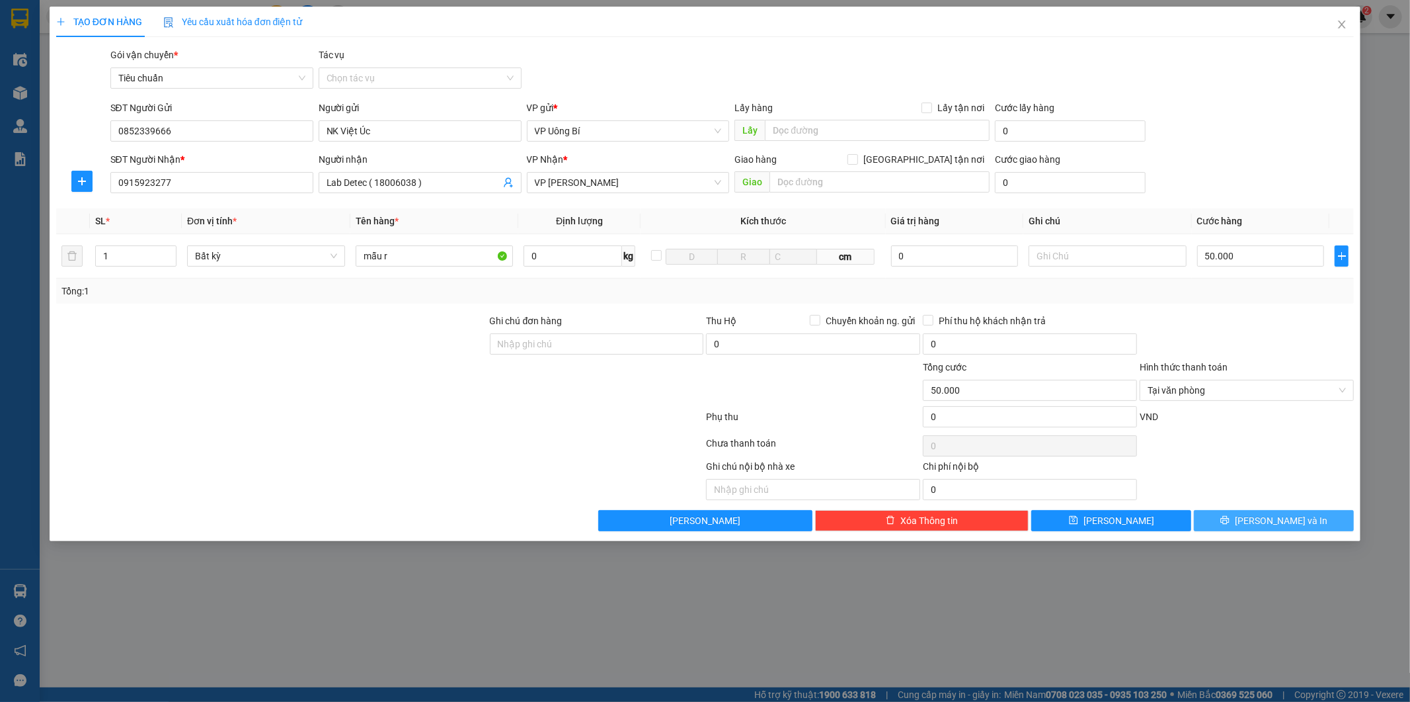
click at [1268, 523] on span "[PERSON_NAME] và In" at bounding box center [1281, 520] width 93 height 15
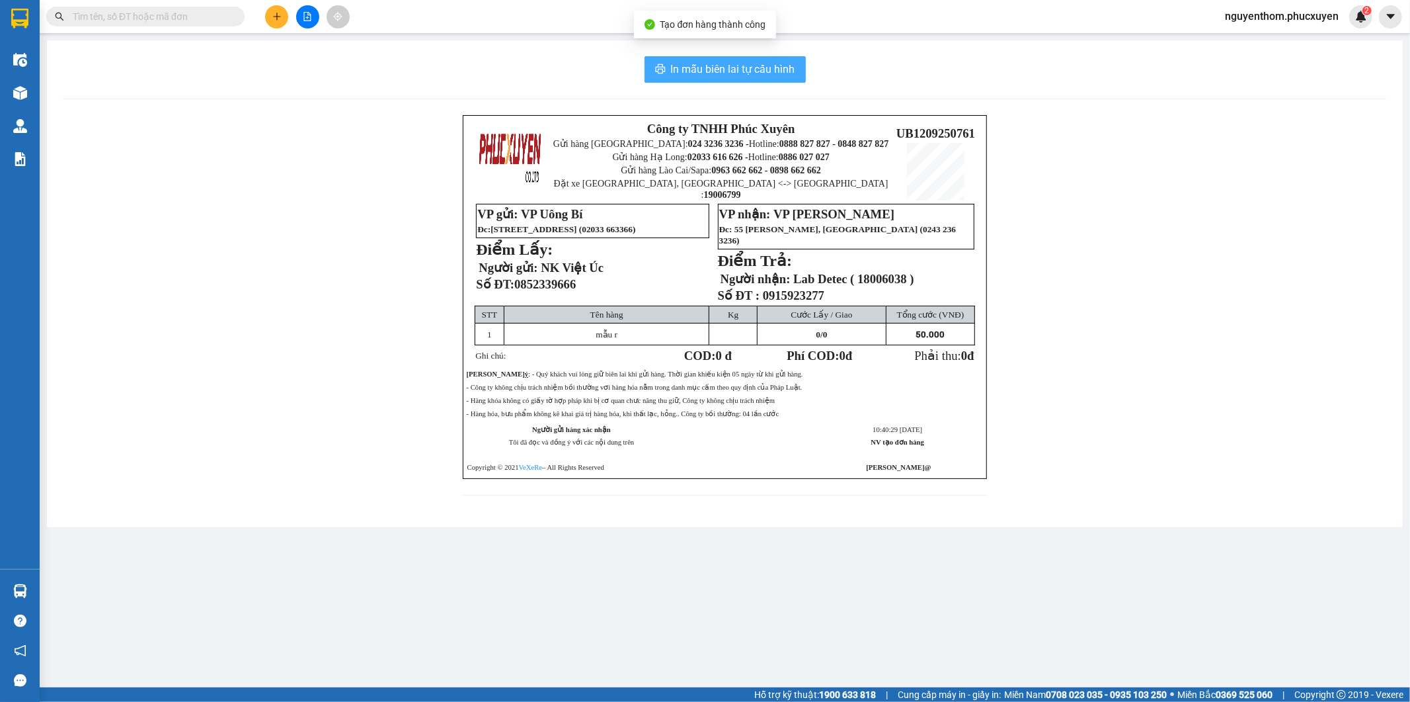
click at [724, 62] on span "In mẫu biên lai tự cấu hình" at bounding box center [733, 69] width 124 height 17
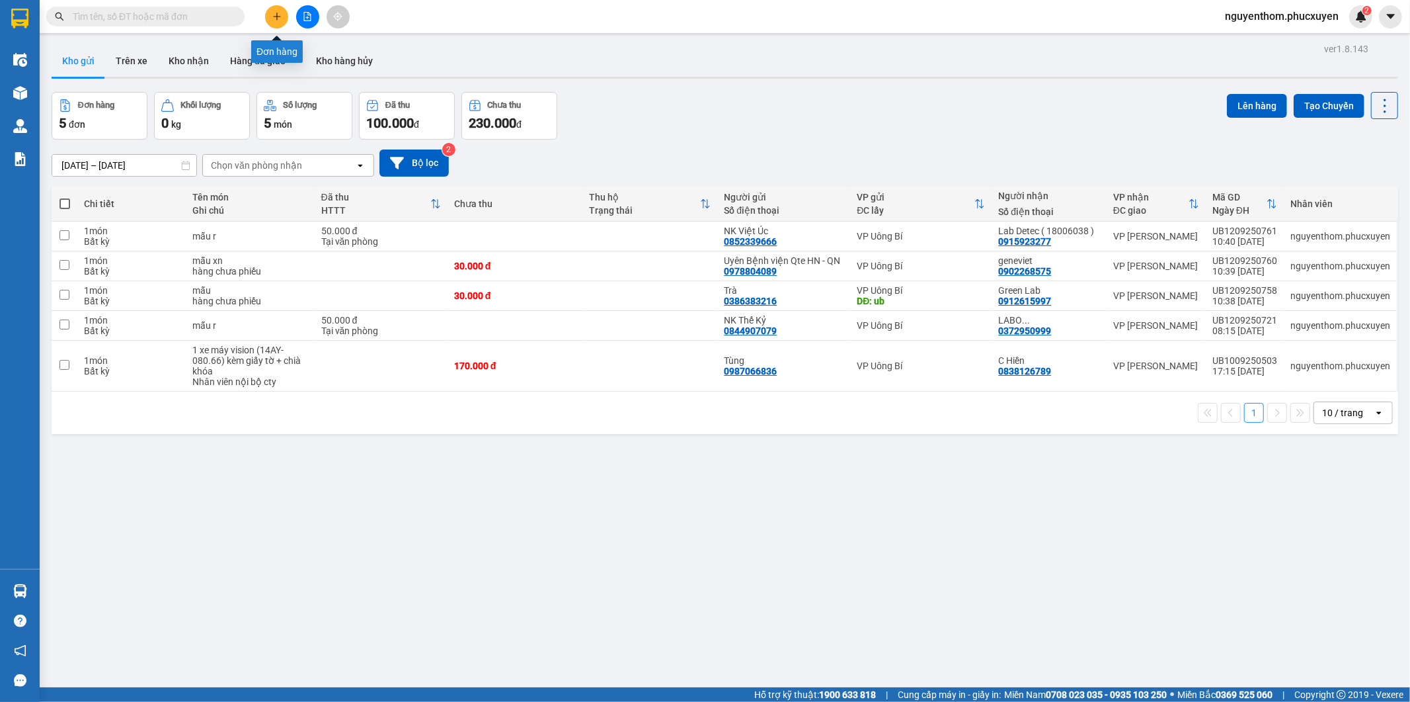
click at [274, 13] on icon "plus" at bounding box center [276, 16] width 9 height 9
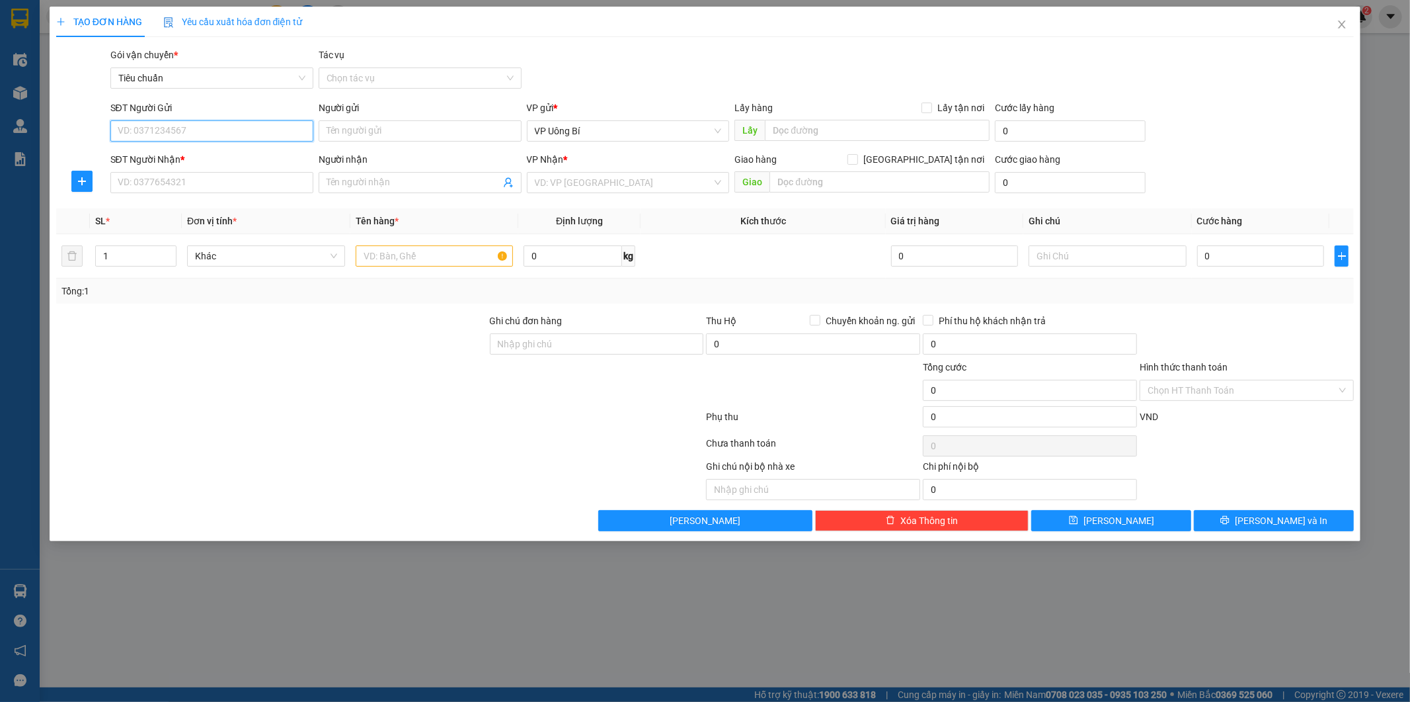
click at [268, 131] on input "SĐT Người Gửi" at bounding box center [211, 130] width 203 height 21
click at [200, 159] on div "0979923638 - bsi Lực/0852339666" at bounding box center [211, 157] width 187 height 15
type input "0979923638"
type input "bsi Lực/0852339666"
type input "0979923638"
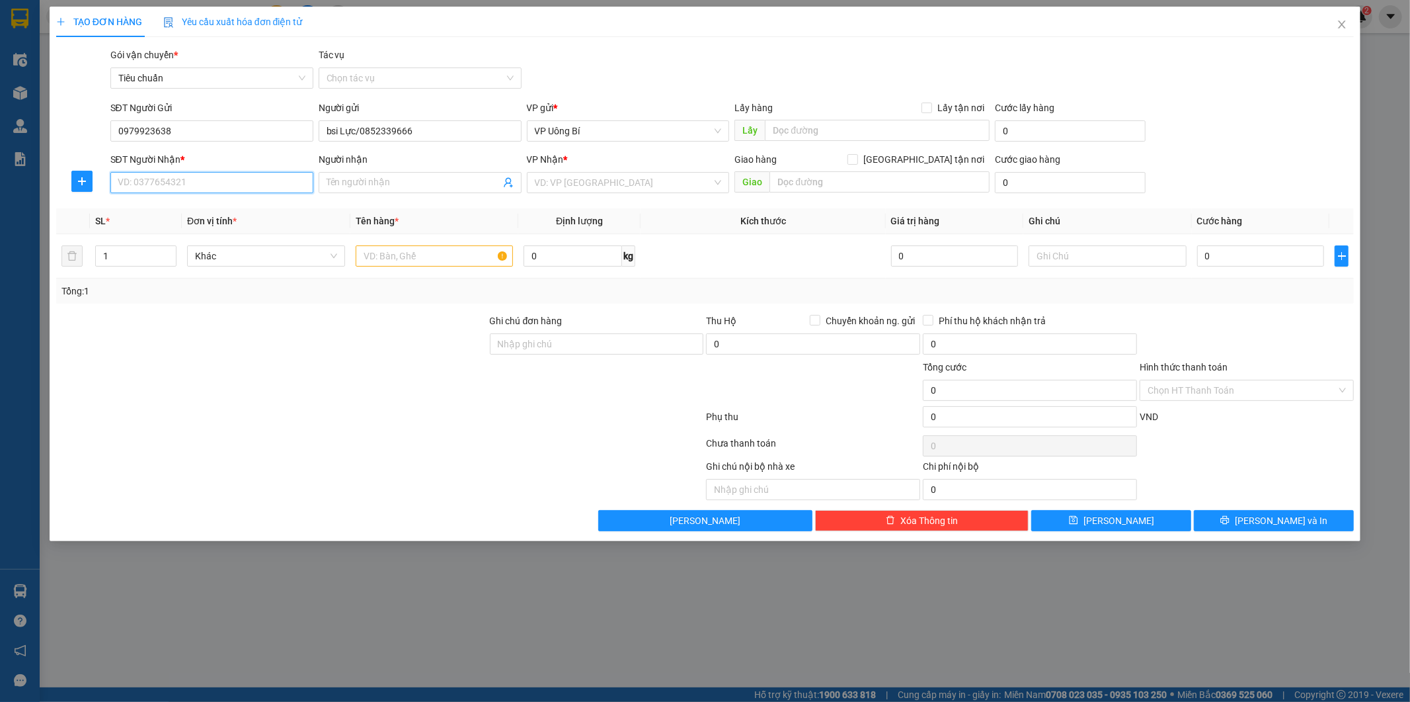
click at [209, 181] on input "SĐT Người Nhận *" at bounding box center [211, 182] width 203 height 21
click at [218, 228] on div "0971681989 - Lab Sun Dental/0936411005" at bounding box center [211, 230] width 187 height 15
type input "0971681989"
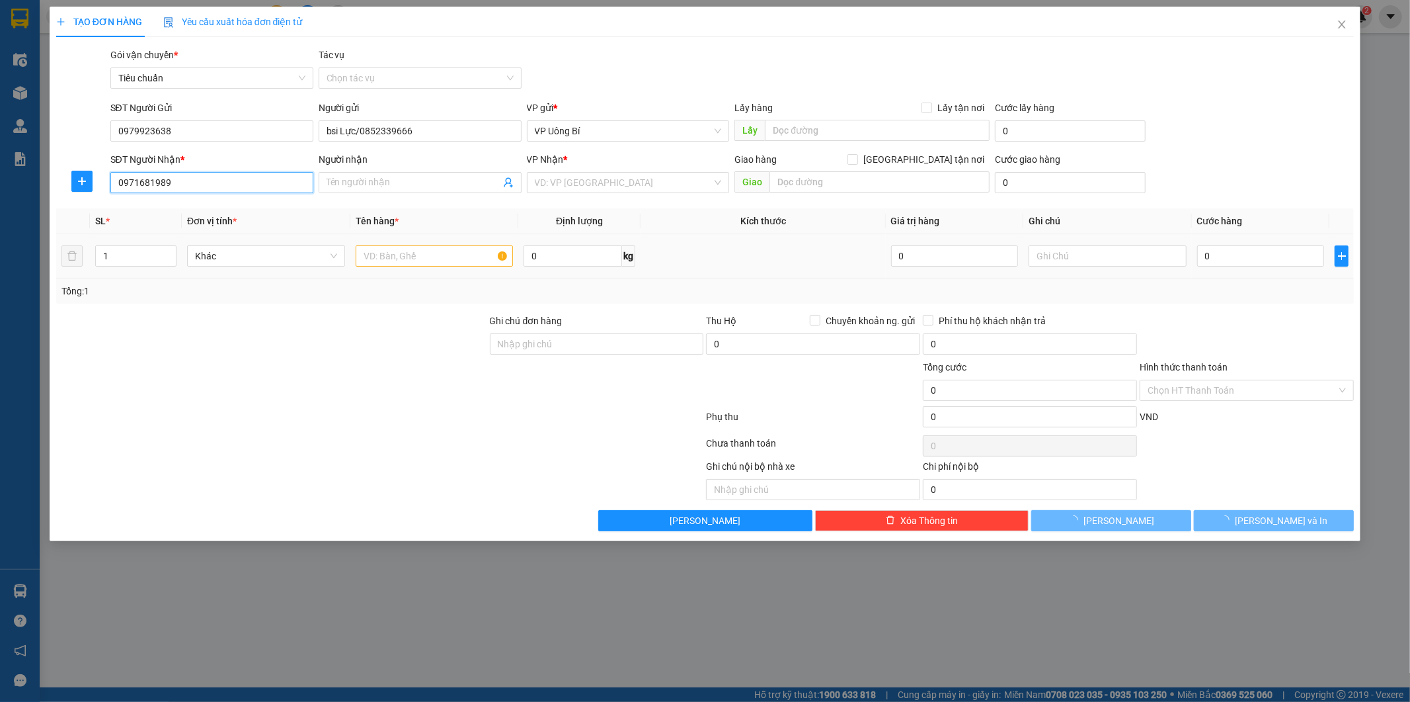
type input "Lab Sun Dental/0936411005"
click at [434, 259] on input "text" at bounding box center [435, 255] width 158 height 21
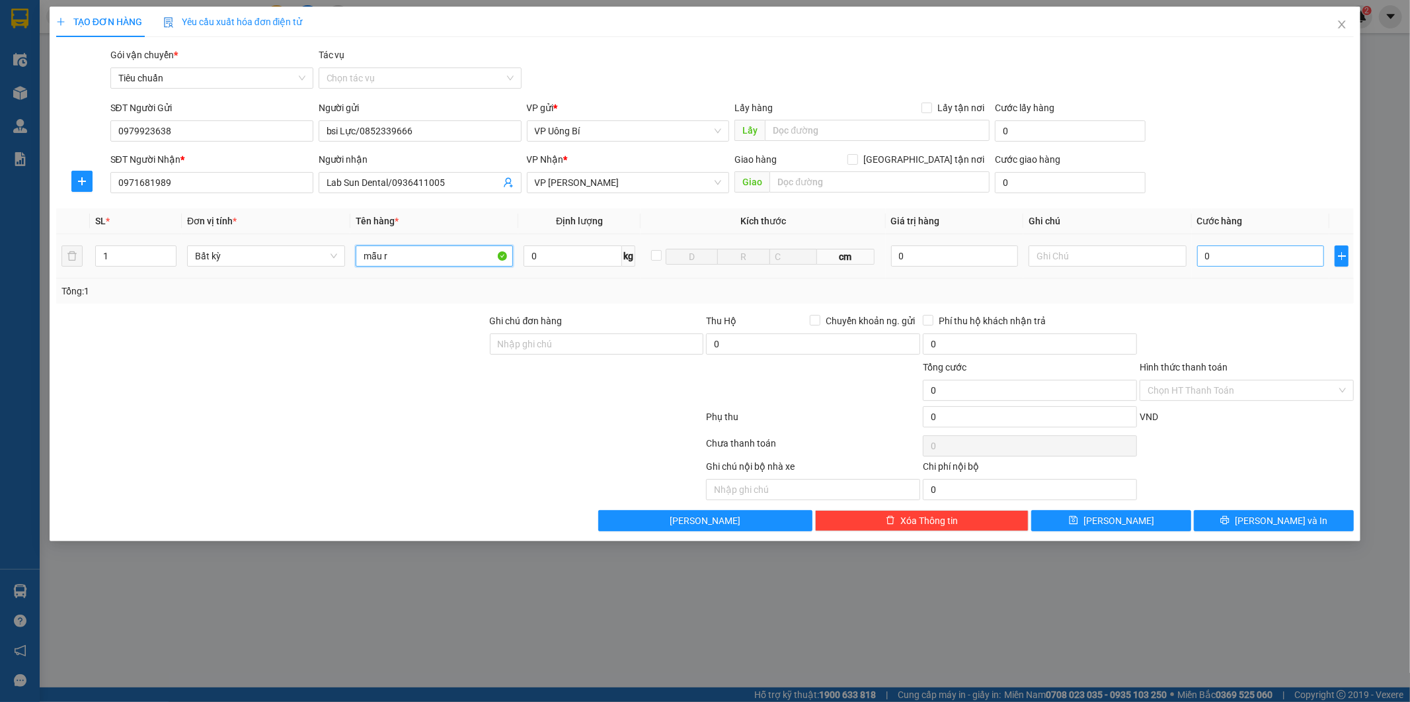
type input "mẫu r"
click at [1267, 254] on input "0" at bounding box center [1261, 255] width 127 height 21
type input "5"
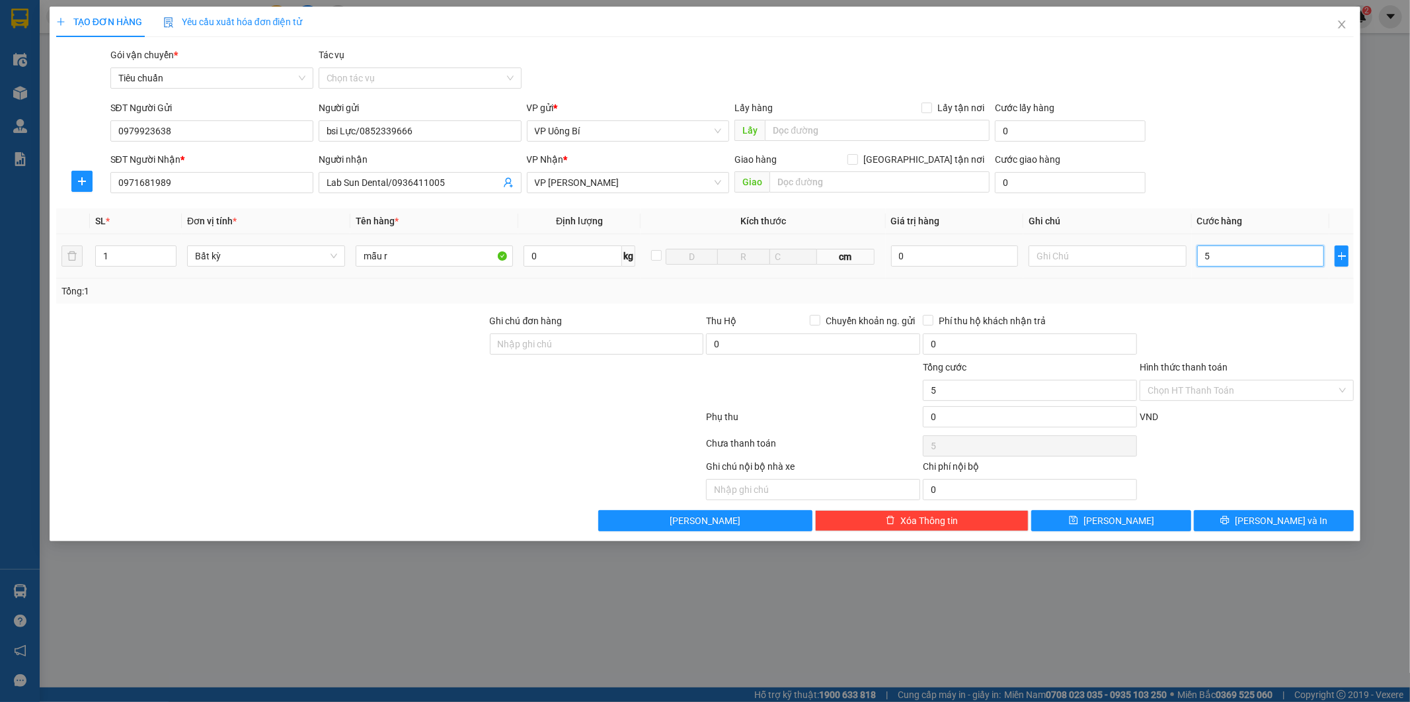
type input "50"
type input "50.000"
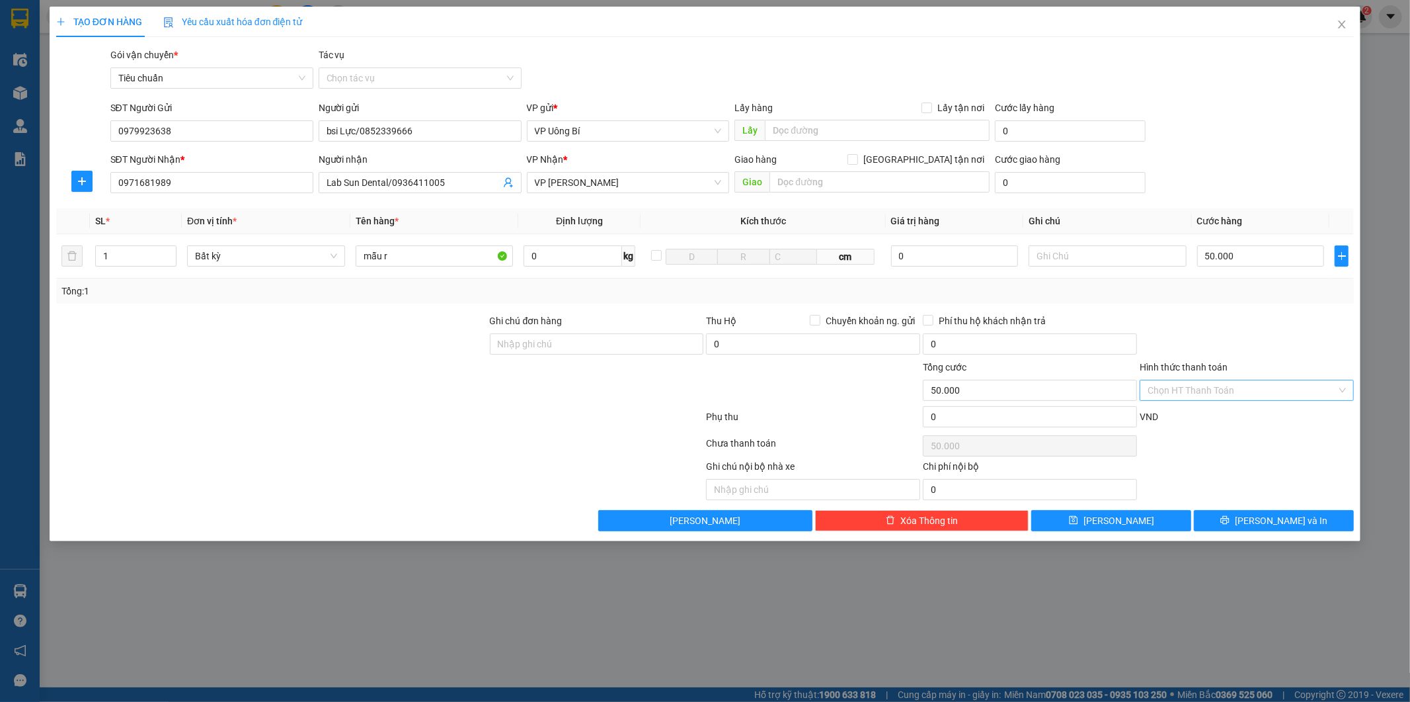
click at [1231, 387] on input "Hình thức thanh toán" at bounding box center [1242, 390] width 189 height 20
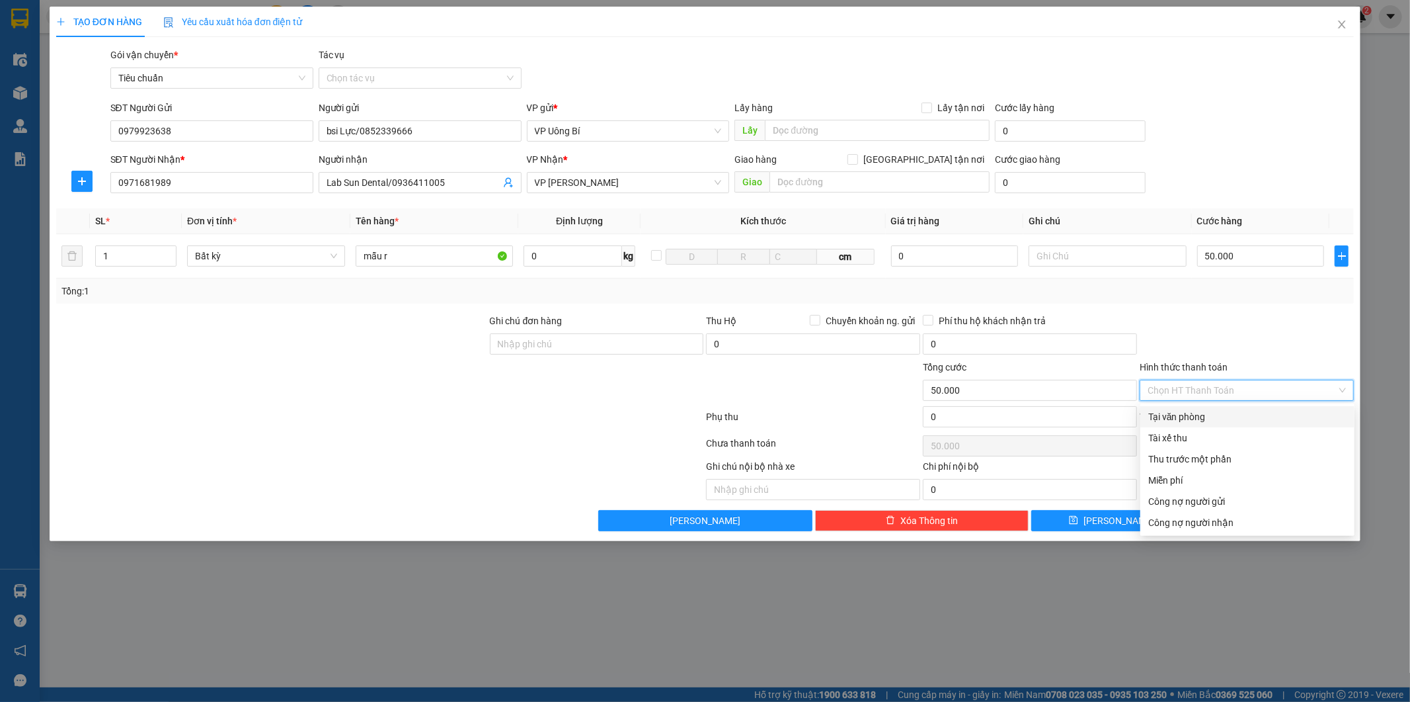
click at [1197, 412] on div "Tại văn phòng" at bounding box center [1248, 416] width 198 height 15
type input "0"
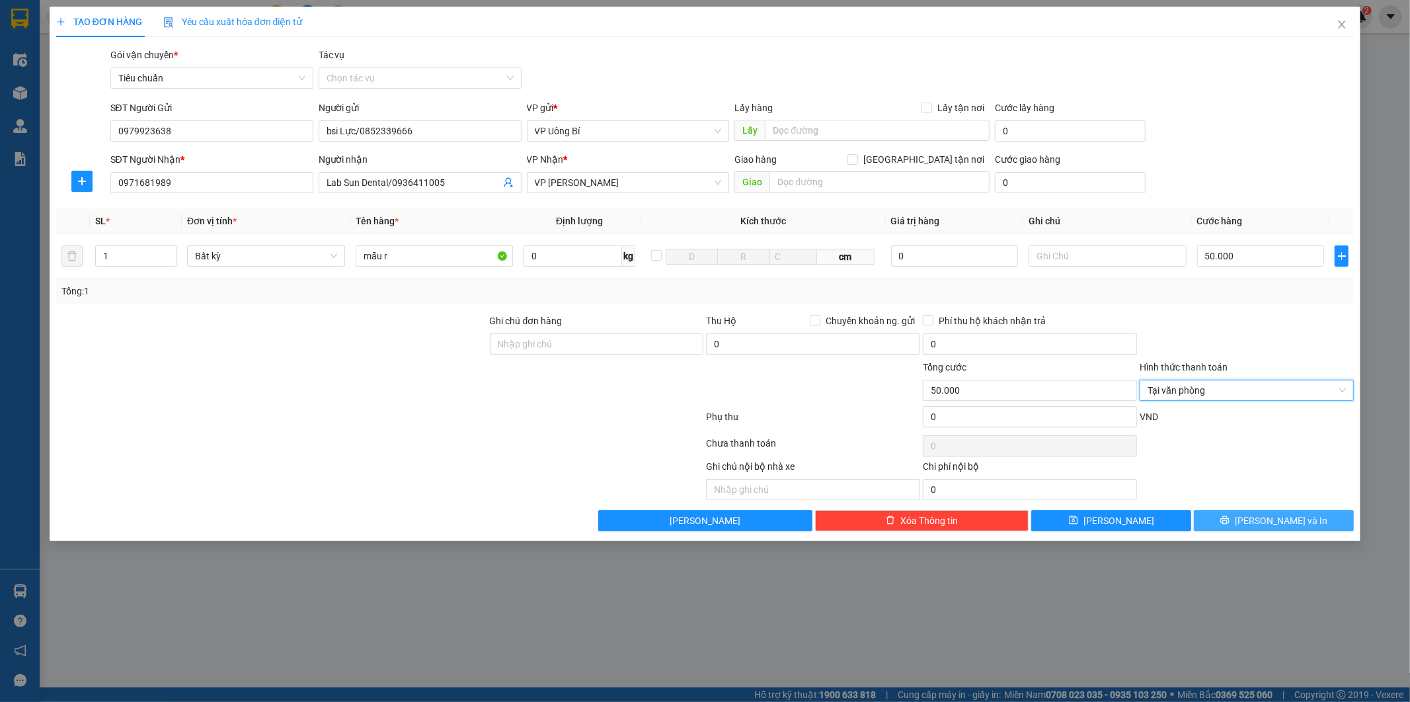
click at [1279, 520] on span "[PERSON_NAME] và In" at bounding box center [1281, 520] width 93 height 15
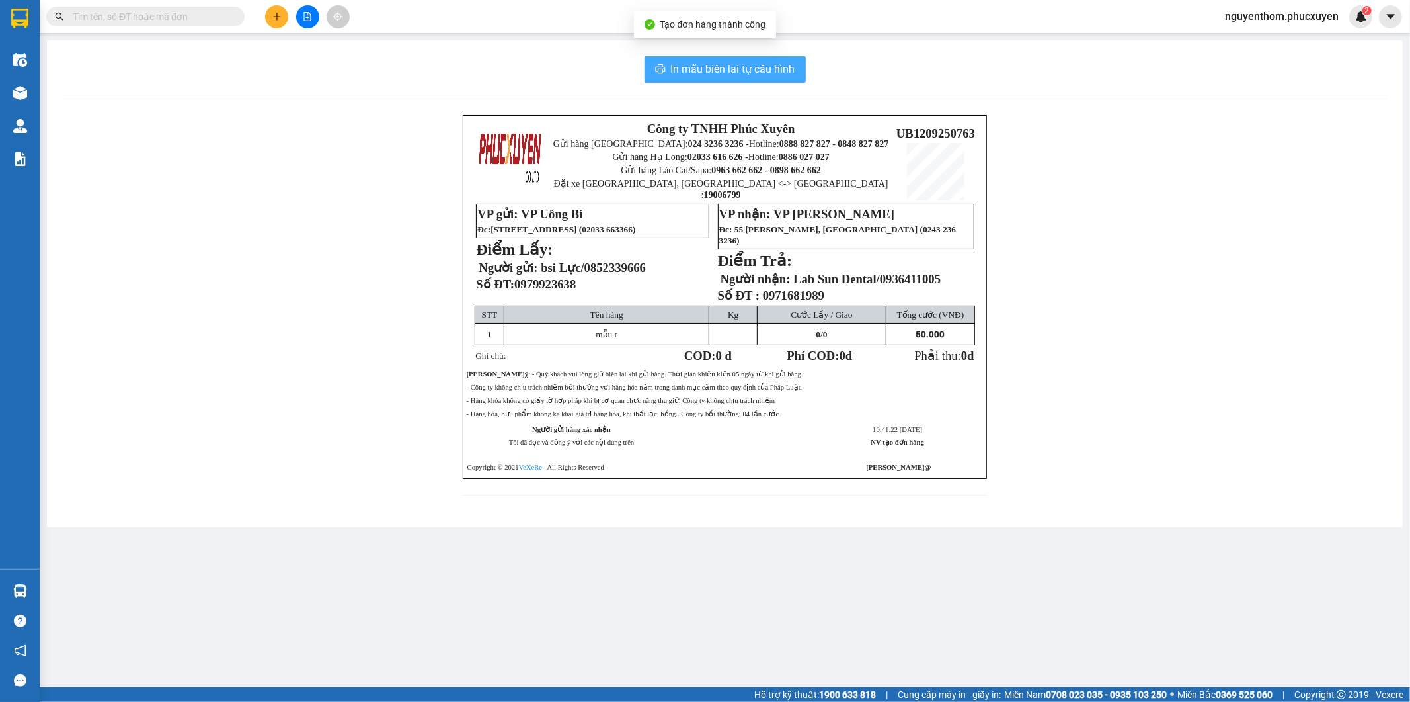
click at [725, 73] on span "In mẫu biên lai tự cấu hình" at bounding box center [733, 69] width 124 height 17
